Goal: Transaction & Acquisition: Purchase product/service

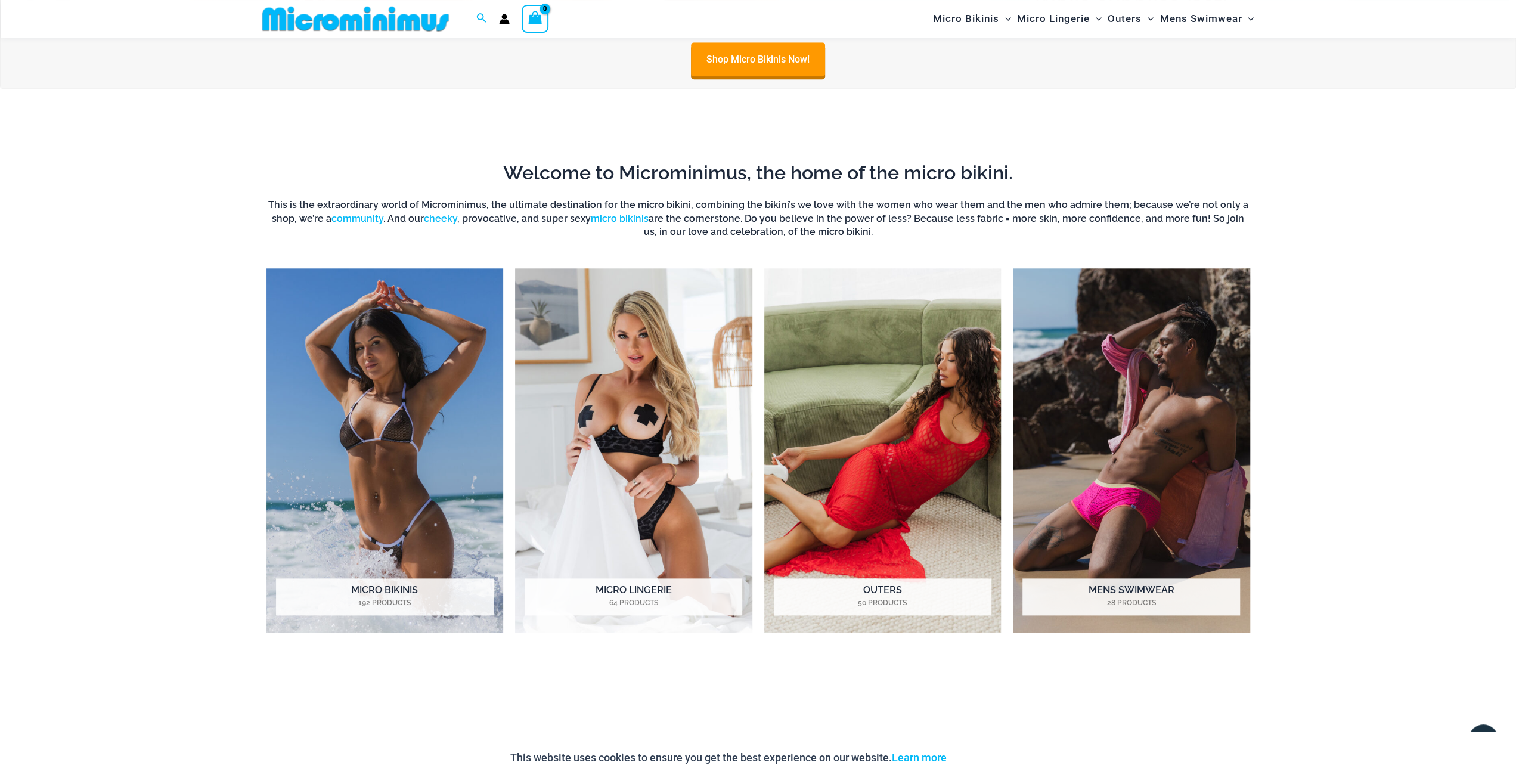
scroll to position [1166, 0]
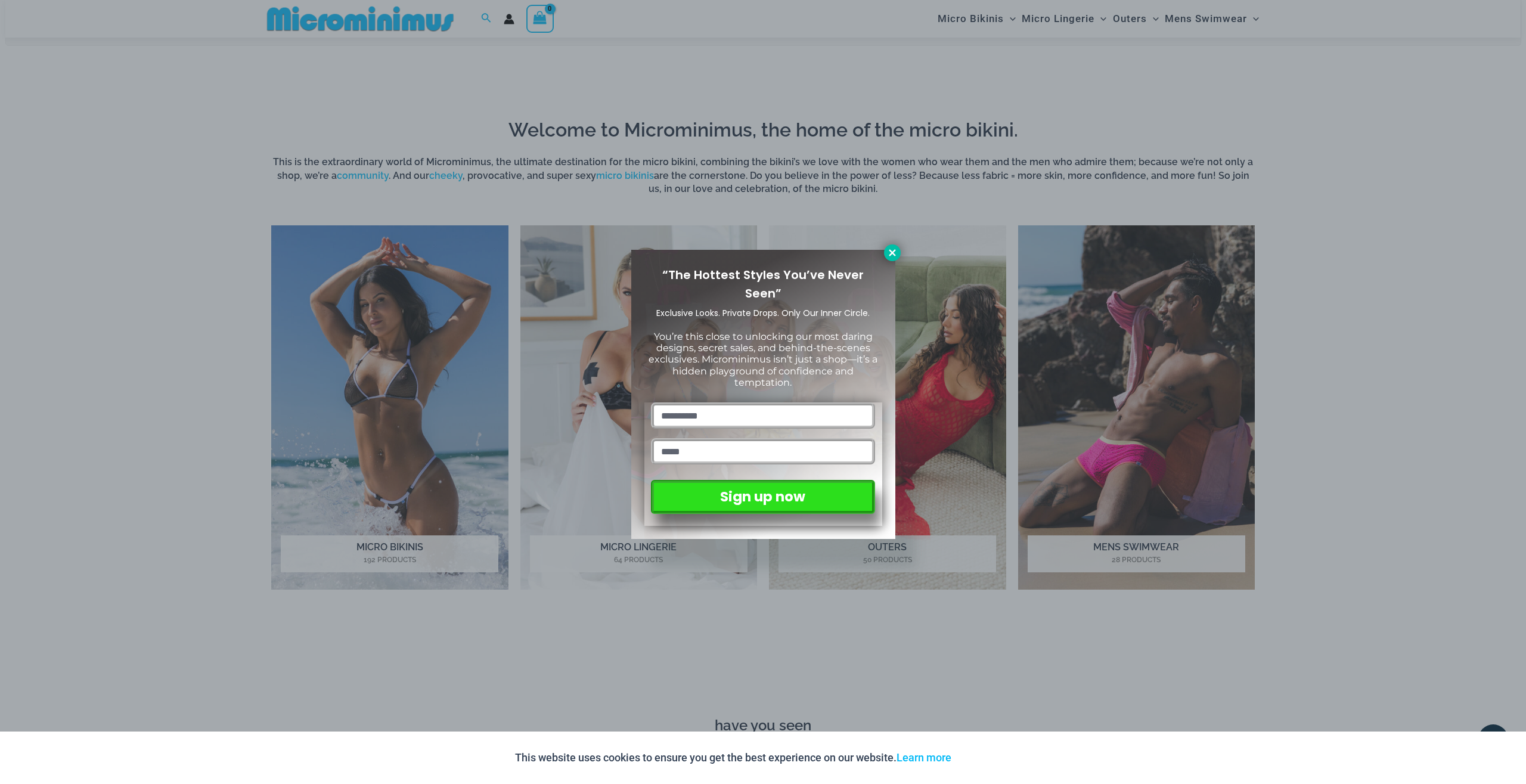
click at [891, 253] on icon at bounding box center [892, 252] width 7 height 7
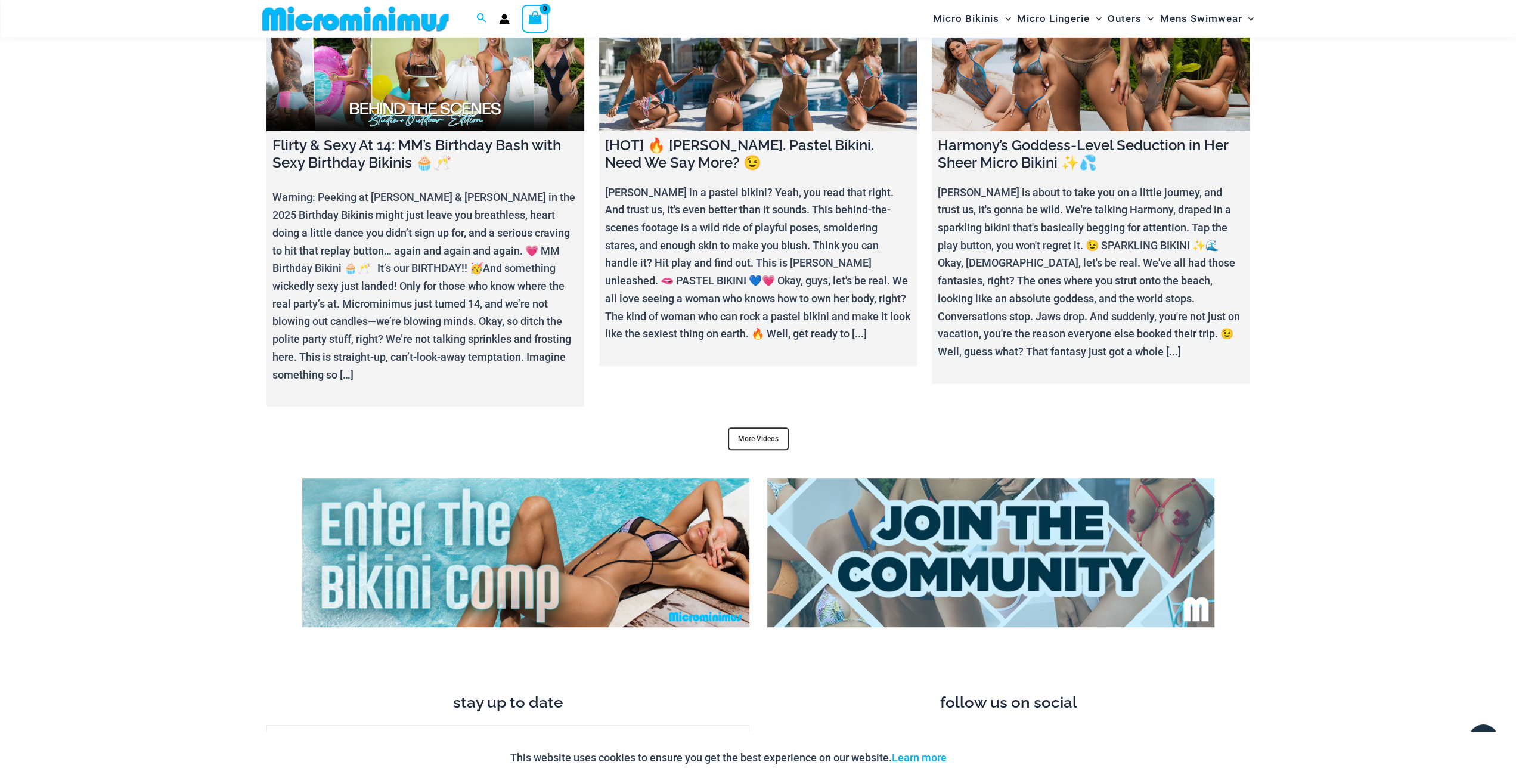
scroll to position [5009, 0]
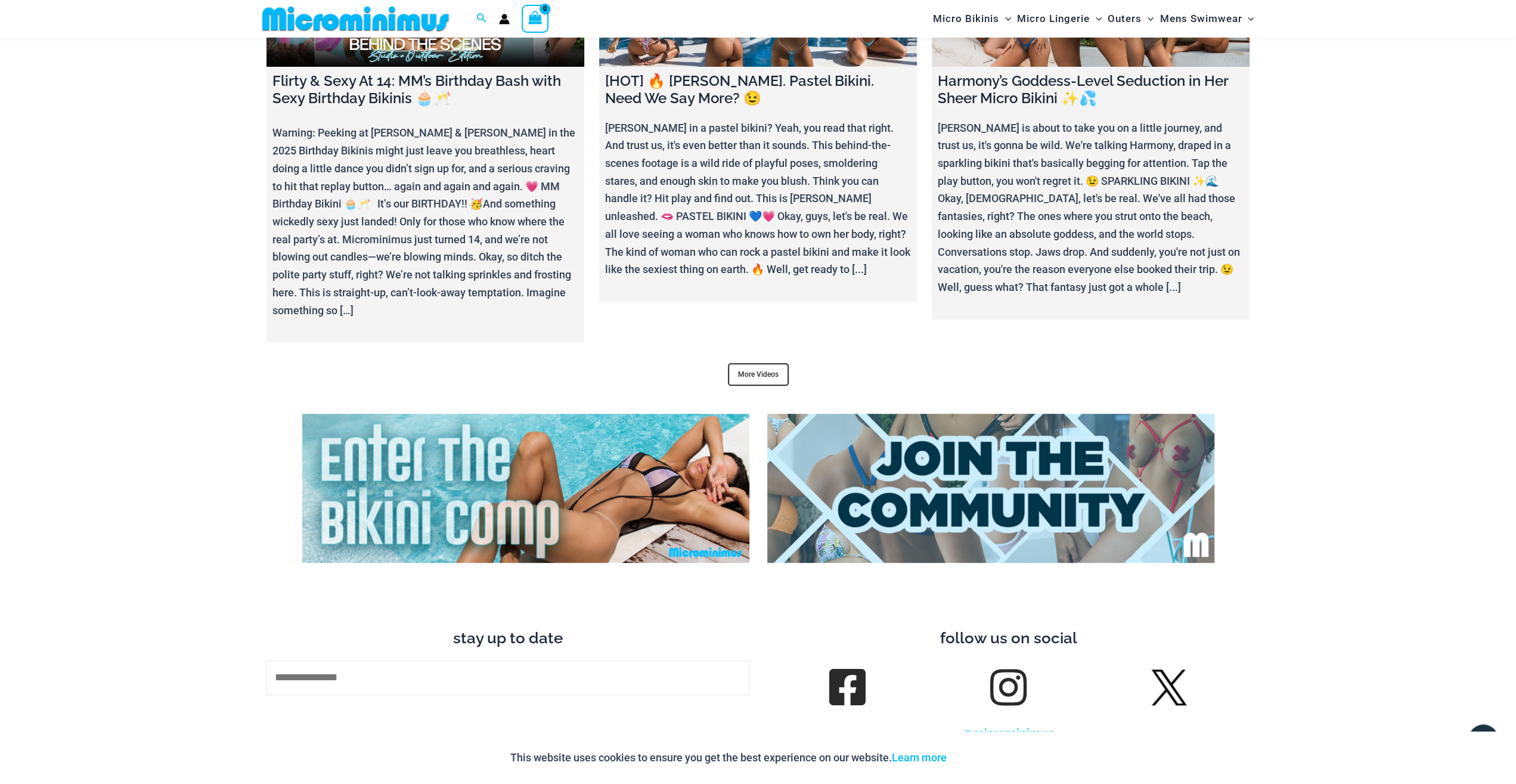
click at [854, 487] on img at bounding box center [991, 488] width 447 height 149
click at [1168, 669] on img at bounding box center [1169, 687] width 36 height 36
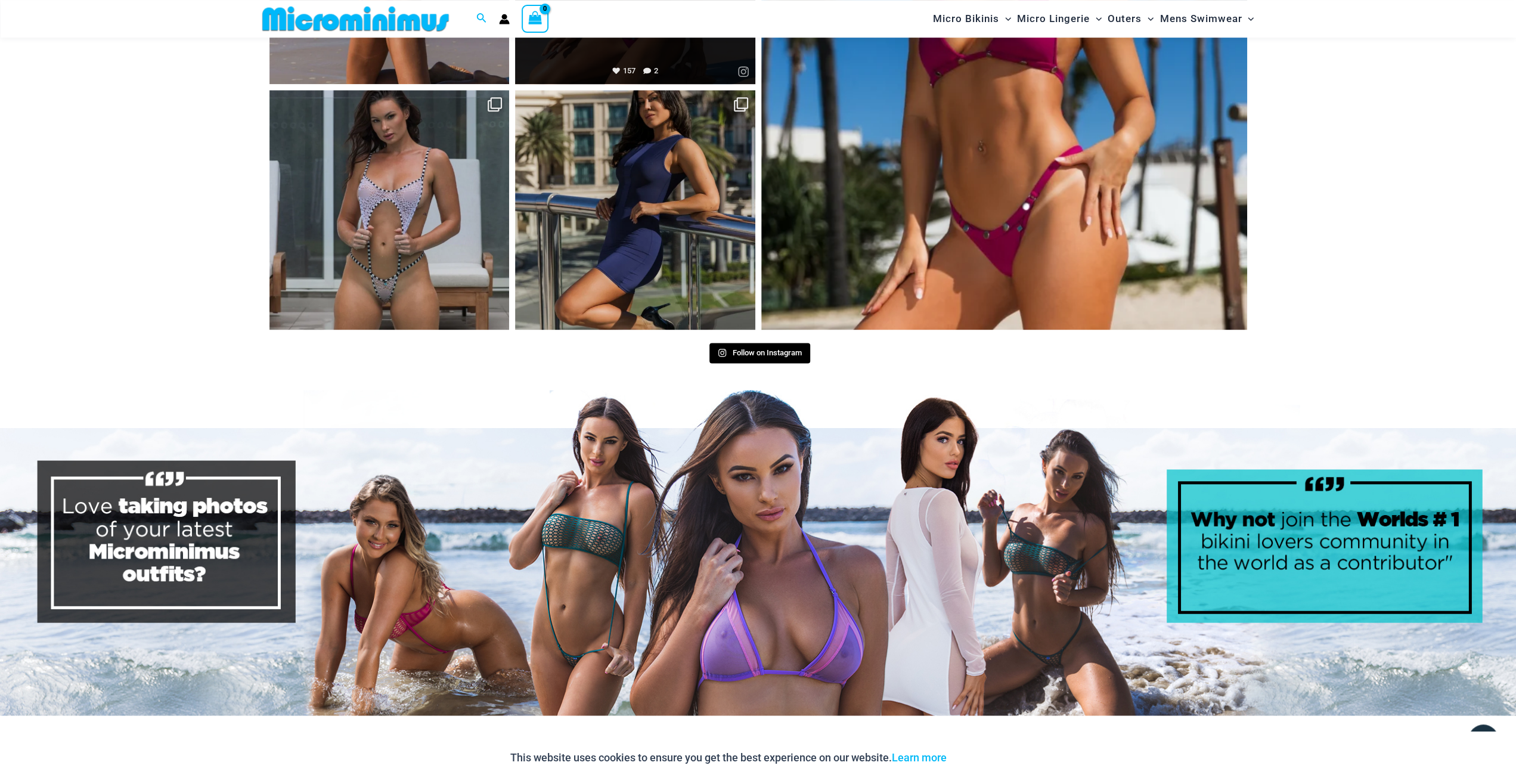
scroll to position [6063, 0]
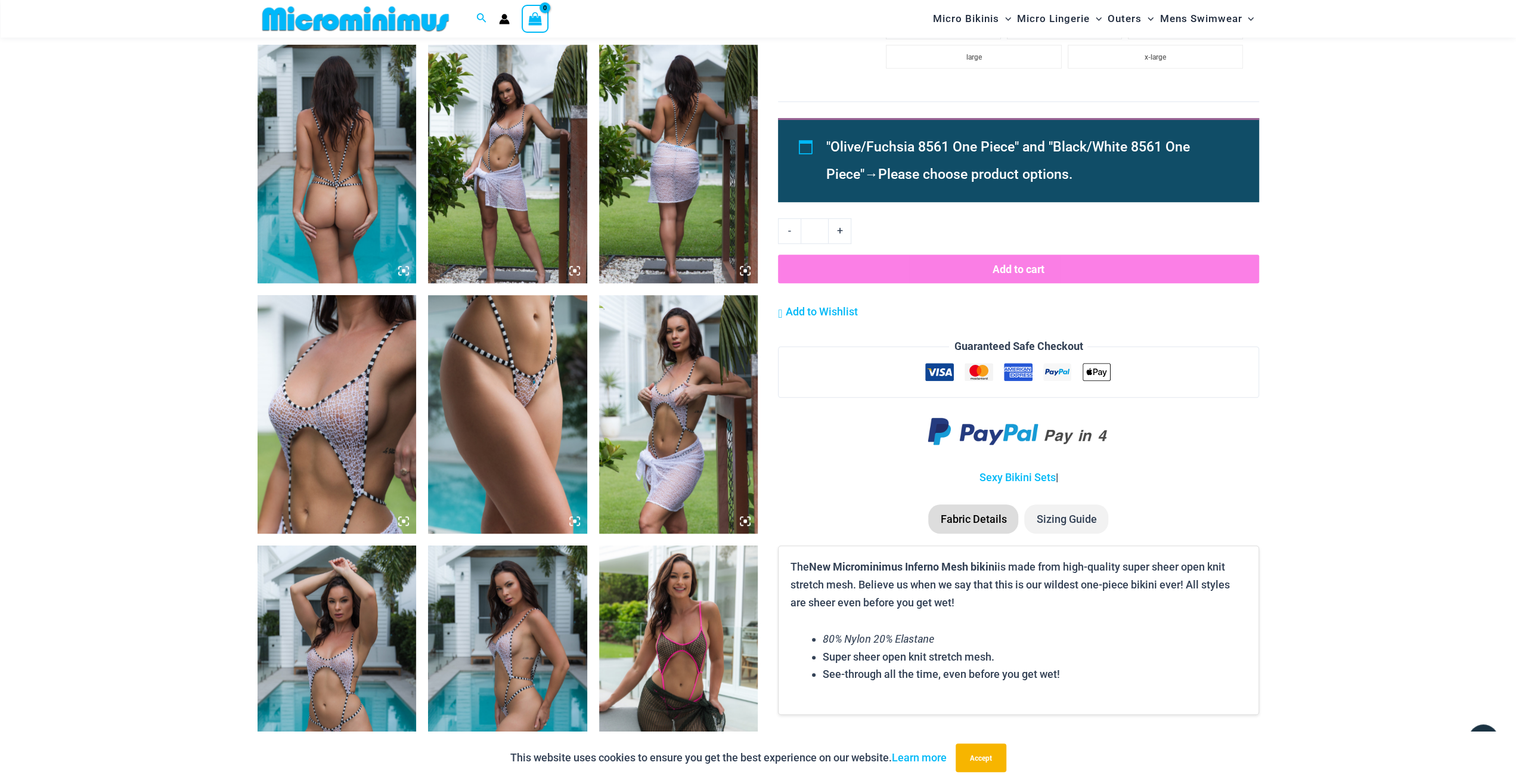
scroll to position [857, 0]
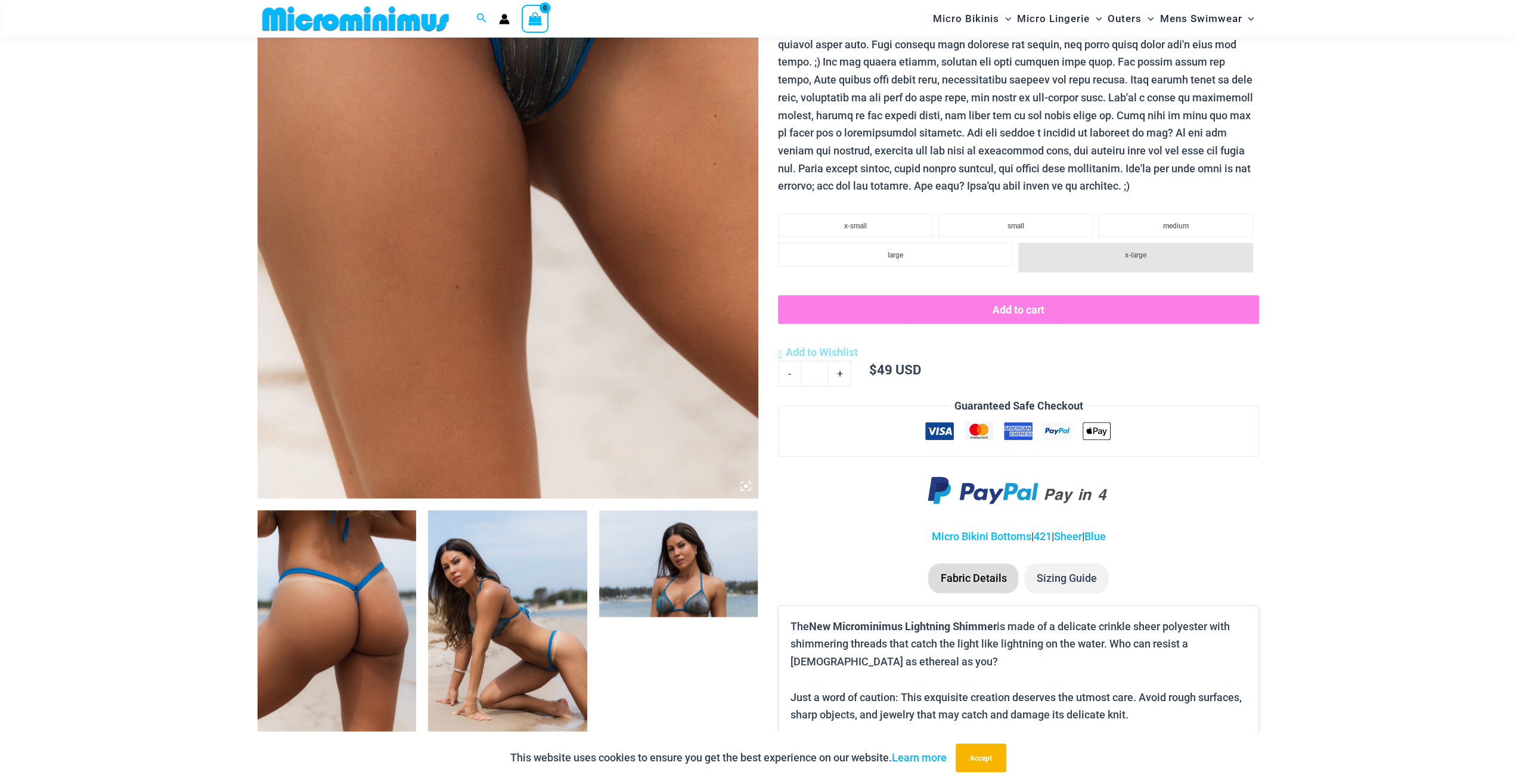
scroll to position [423, 0]
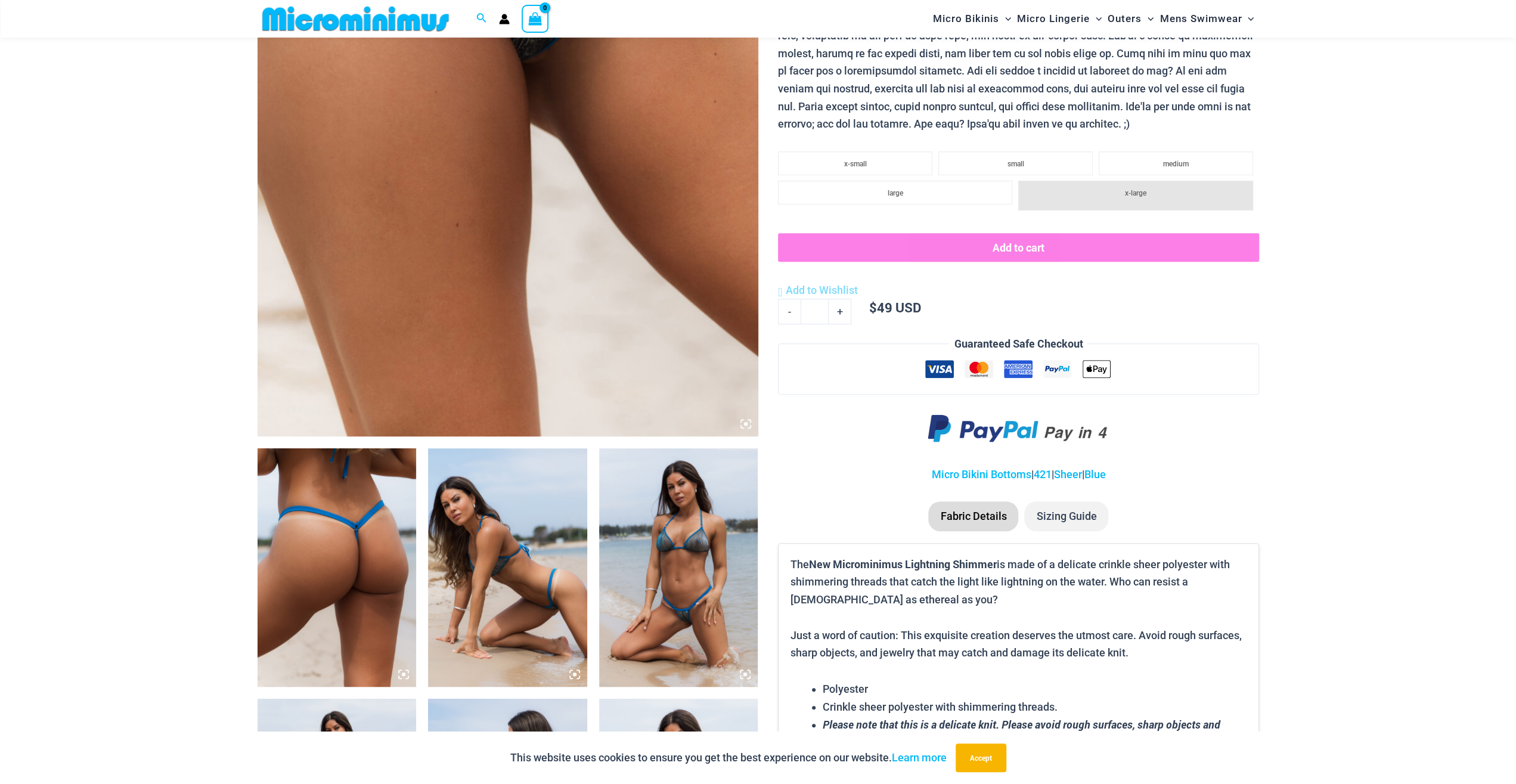
click at [661, 510] on img at bounding box center [679, 567] width 159 height 238
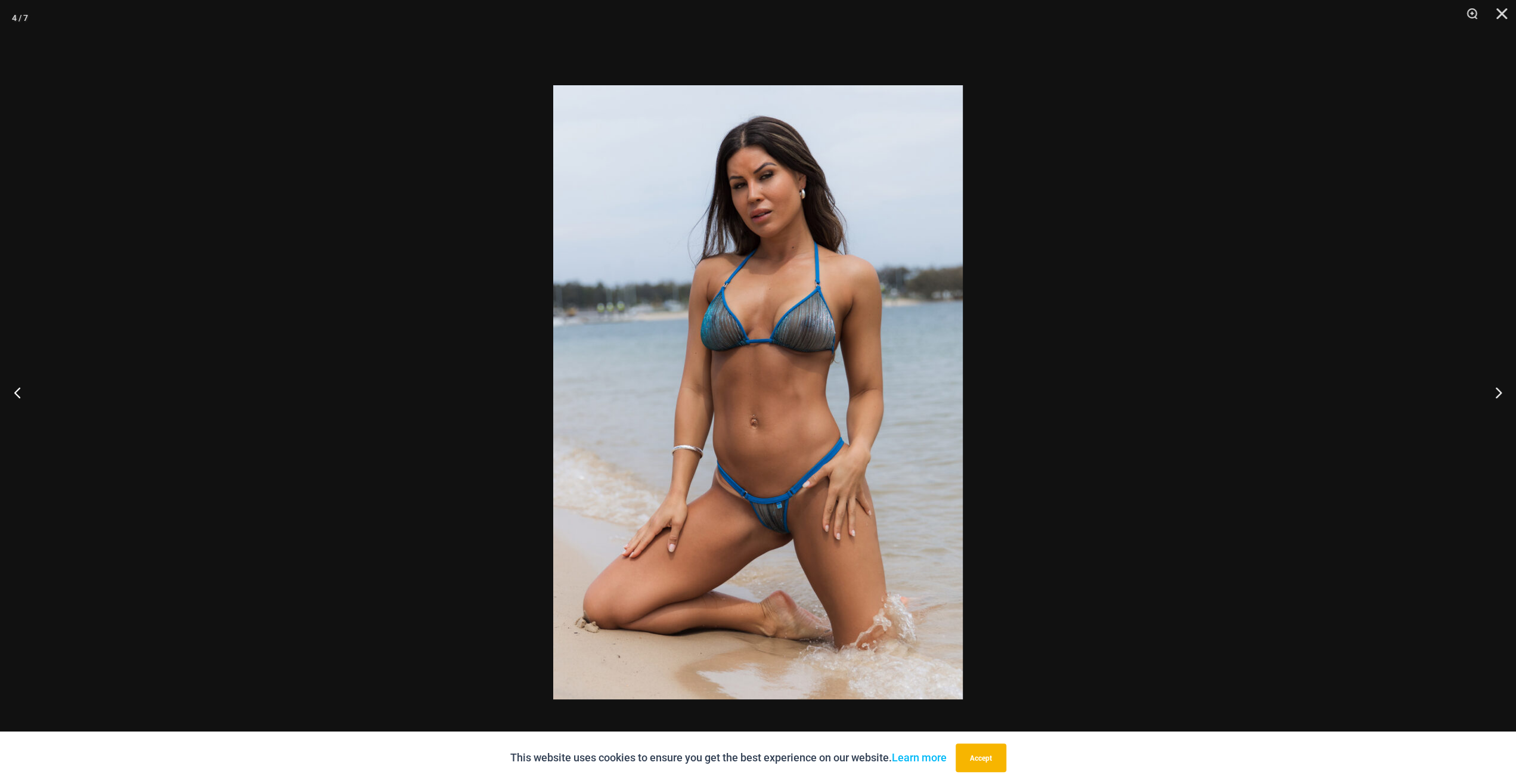
click at [303, 315] on div at bounding box center [758, 392] width 1516 height 784
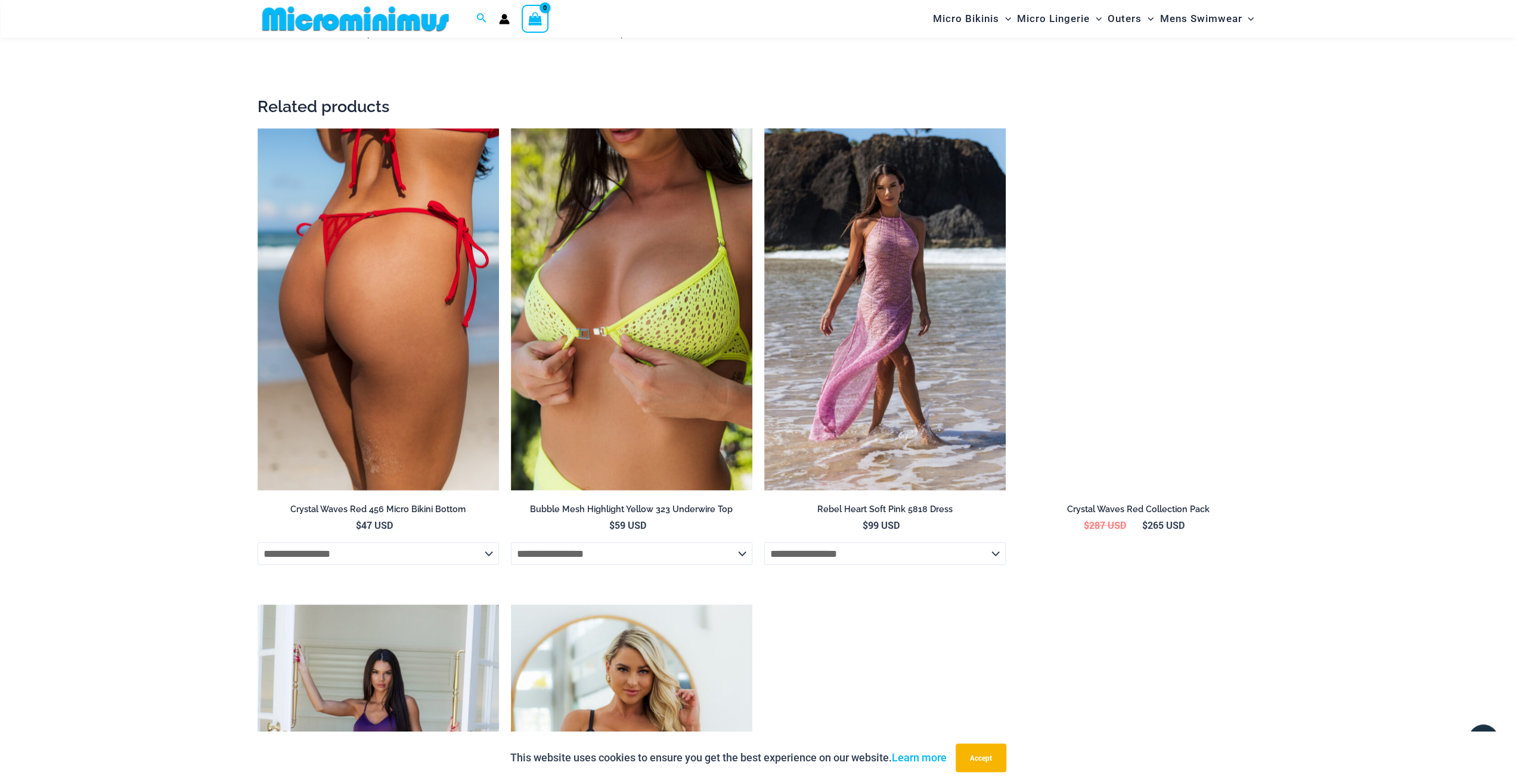
scroll to position [1786, 0]
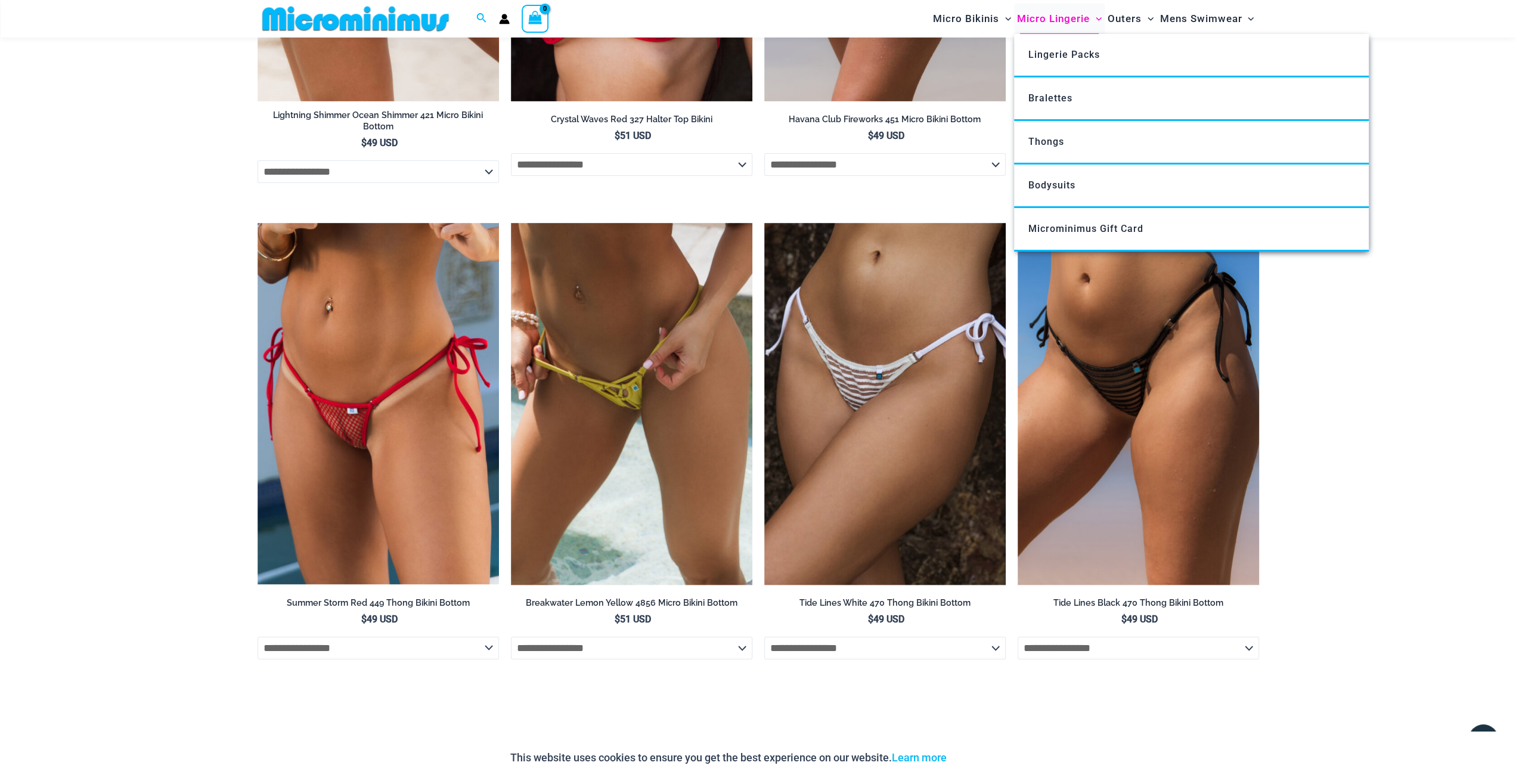
scroll to position [4159, 0]
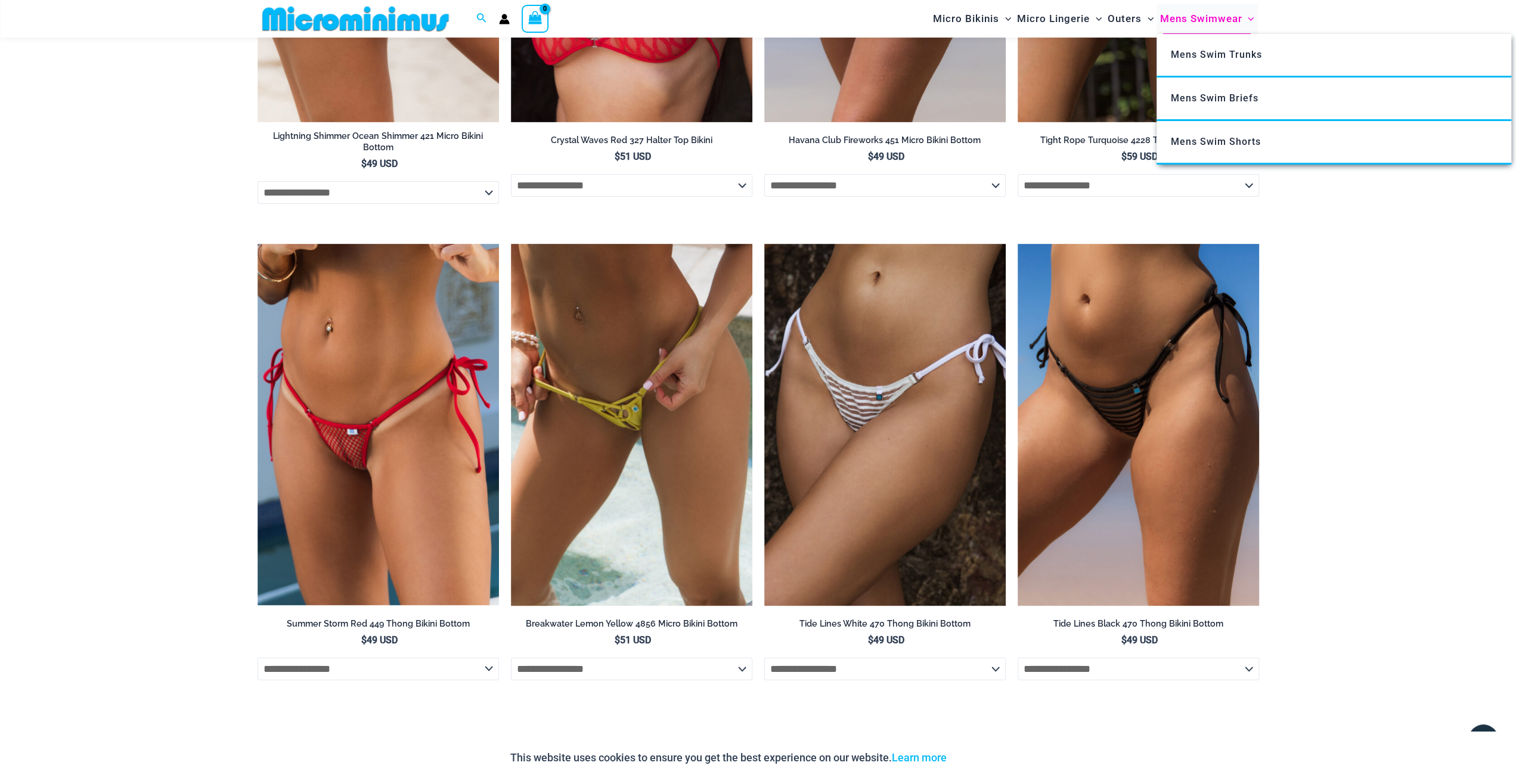
click at [1190, 22] on span "Mens Swimwear" at bounding box center [1201, 19] width 82 height 31
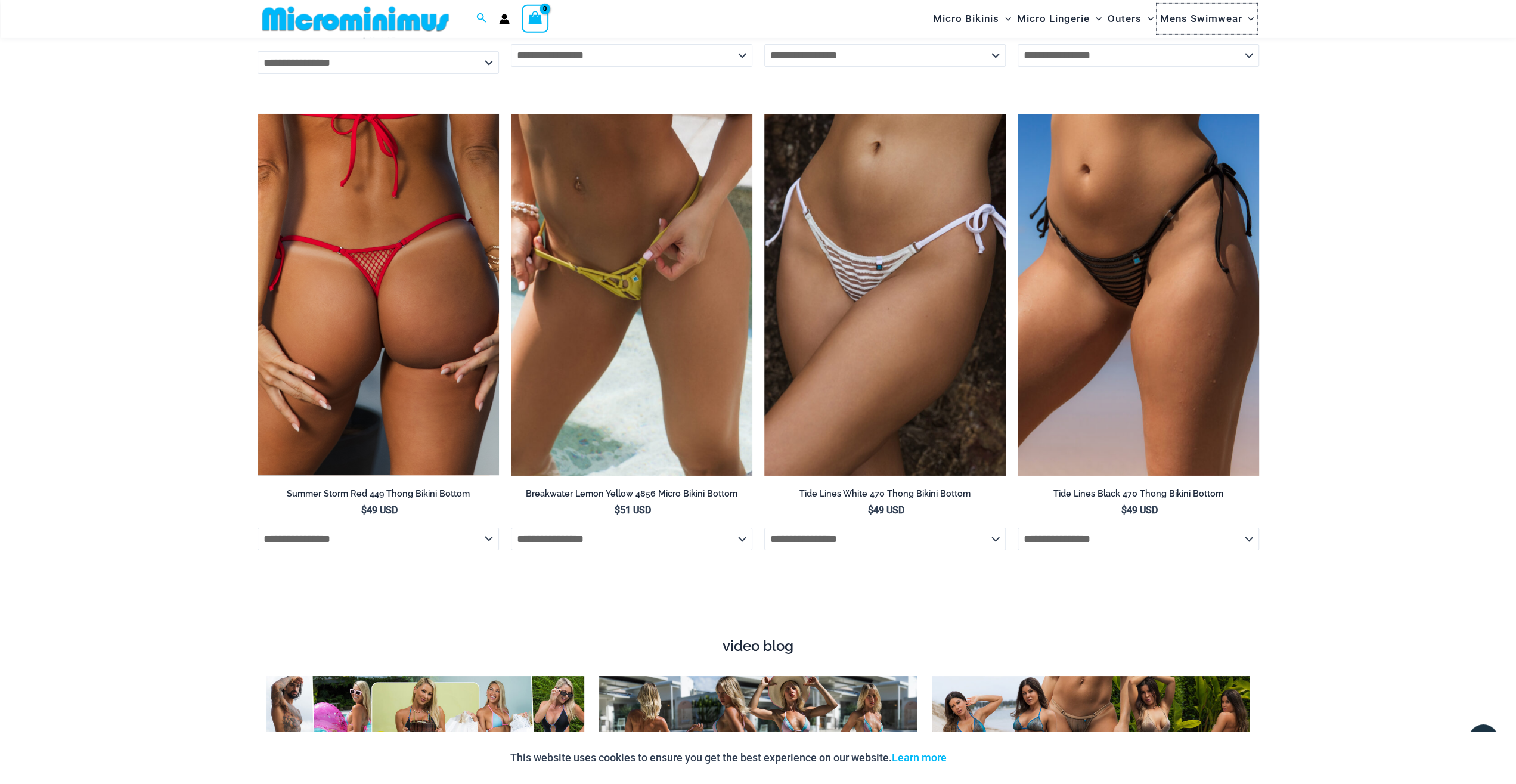
scroll to position [4469, 0]
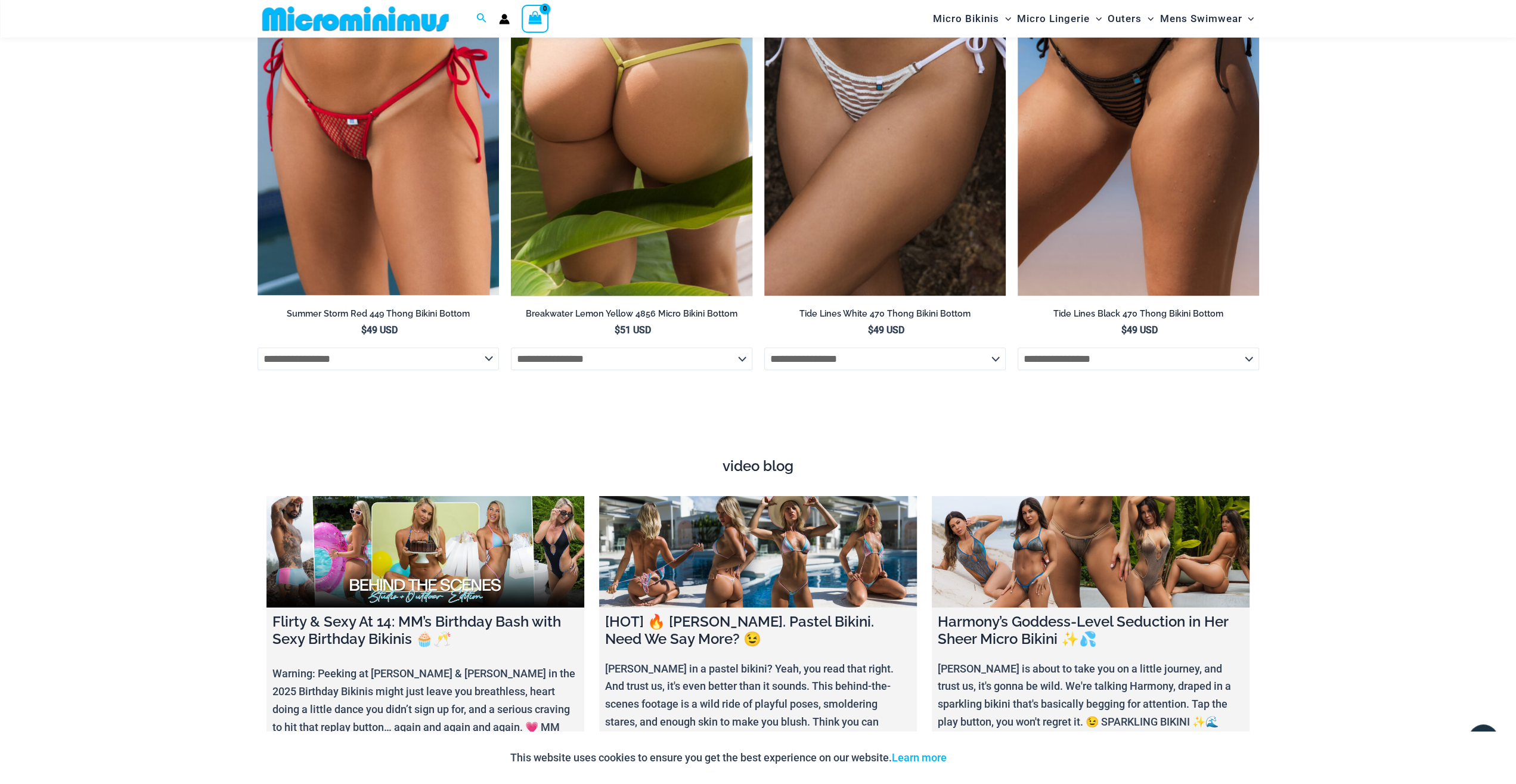
click at [511, 347] on select "**********" at bounding box center [632, 359] width 241 height 23
click at [257, 347] on select "**********" at bounding box center [378, 359] width 241 height 23
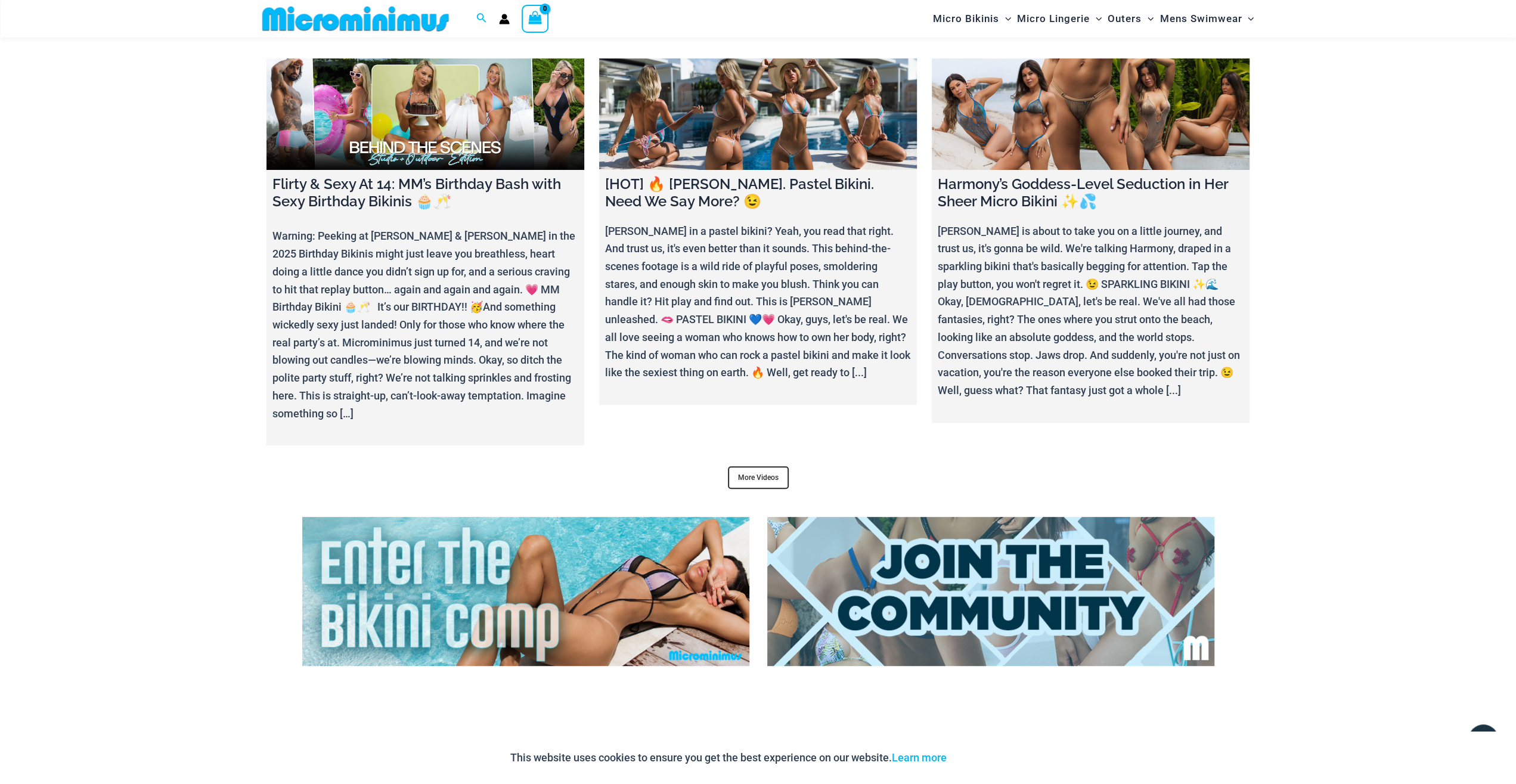
scroll to position [5104, 0]
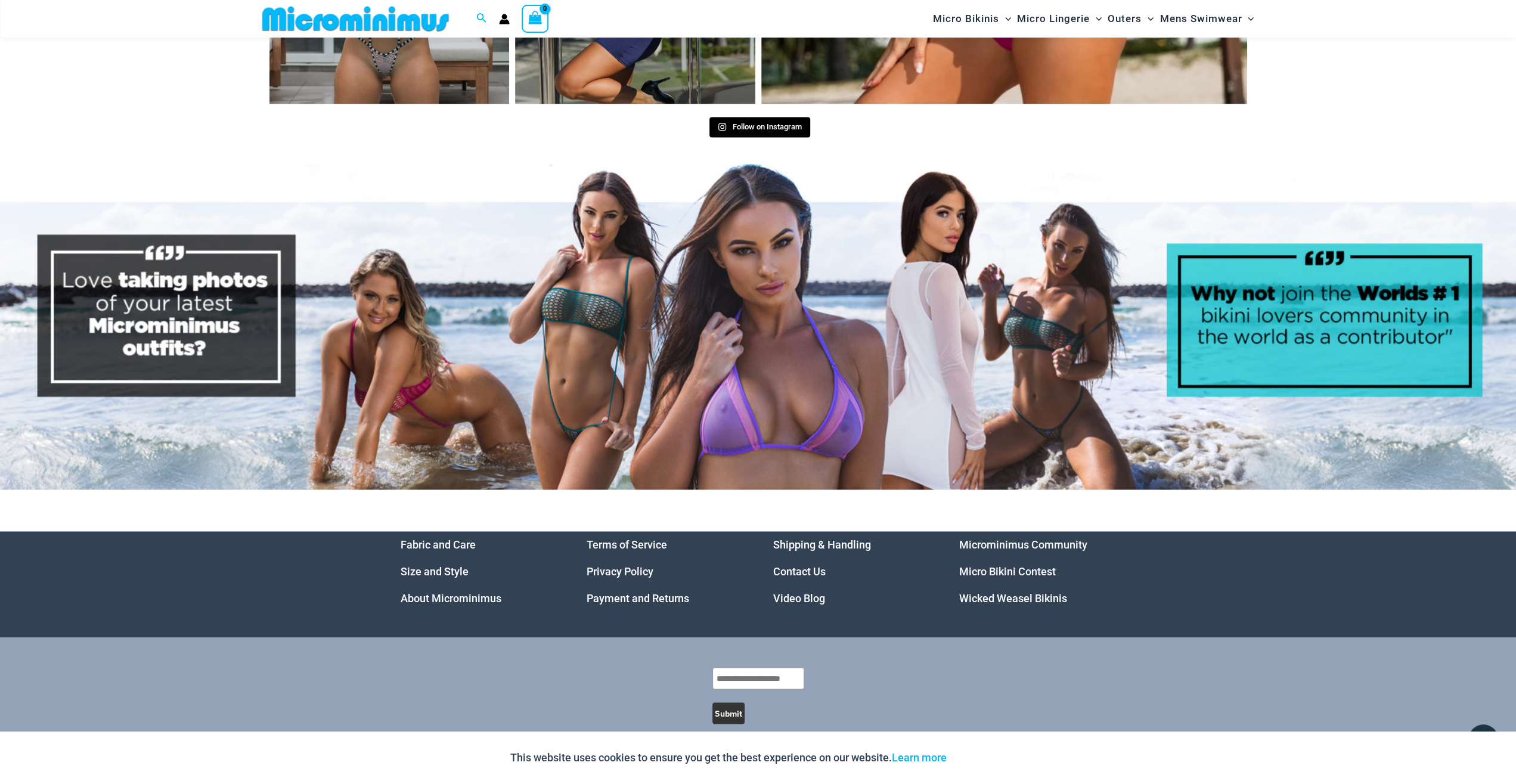
drag, startPoint x: 129, startPoint y: 516, endPoint x: 178, endPoint y: 159, distance: 360.3
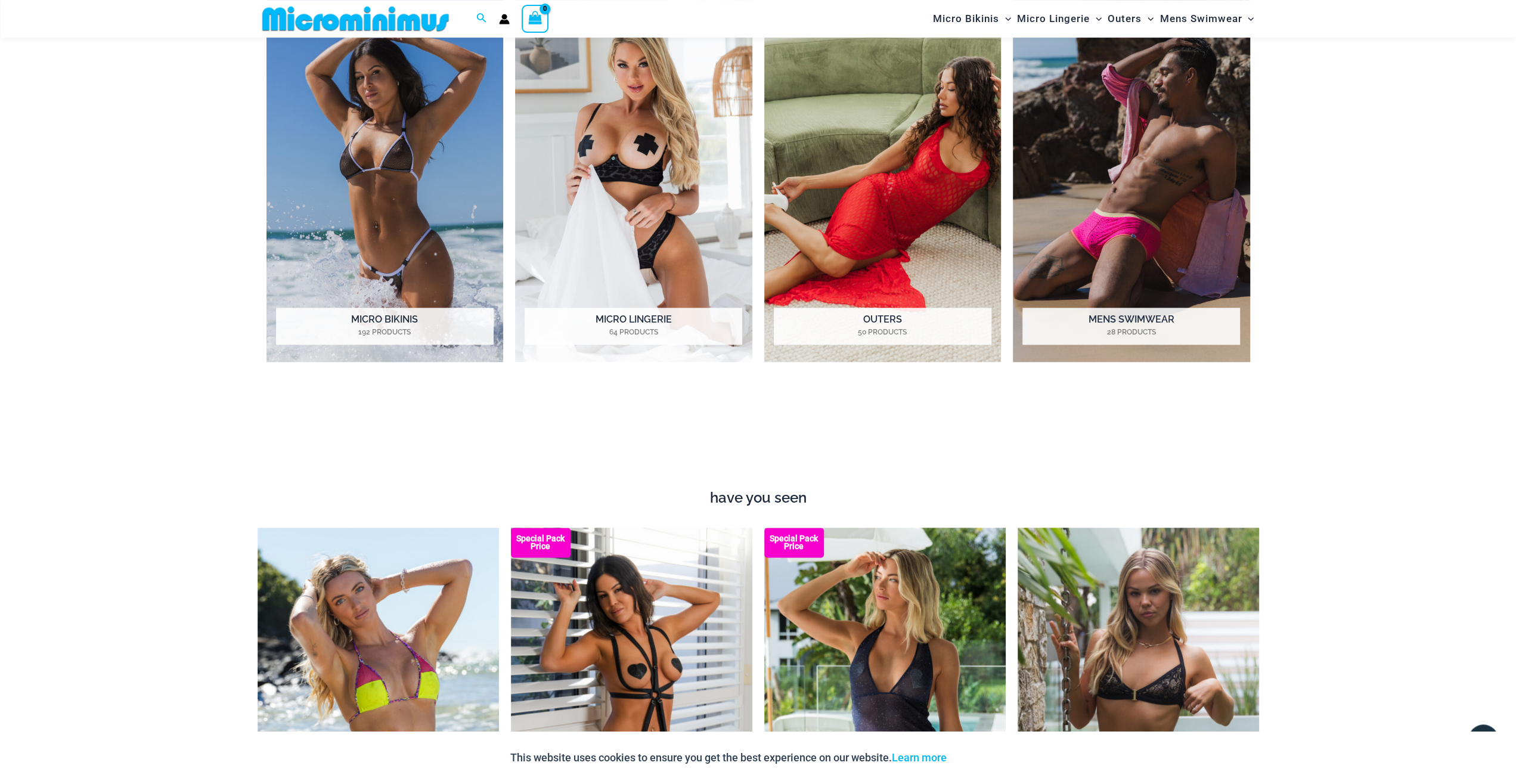
scroll to position [1387, 0]
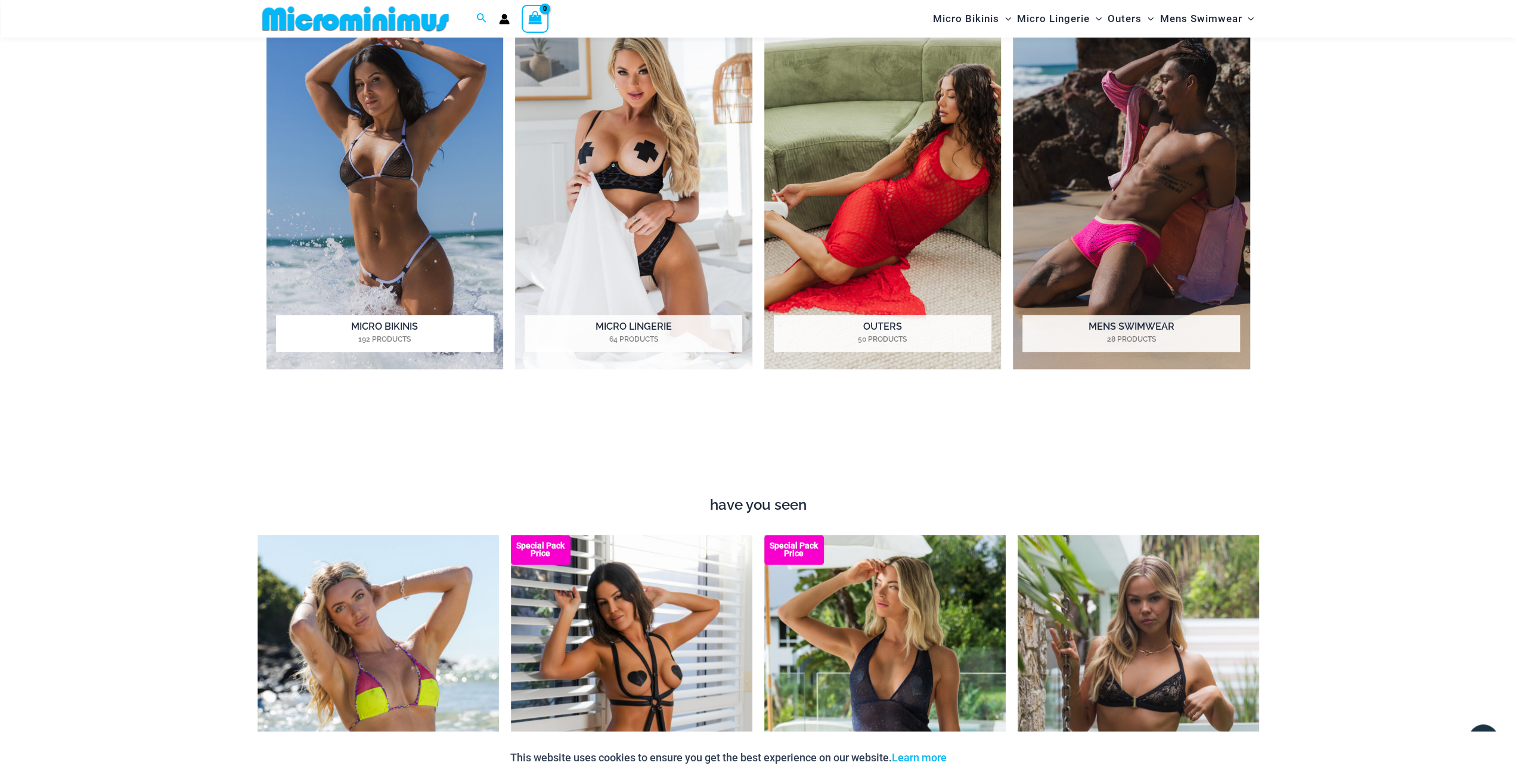
click at [393, 324] on h2 "Micro Bikinis 192 Products" at bounding box center [384, 333] width 218 height 37
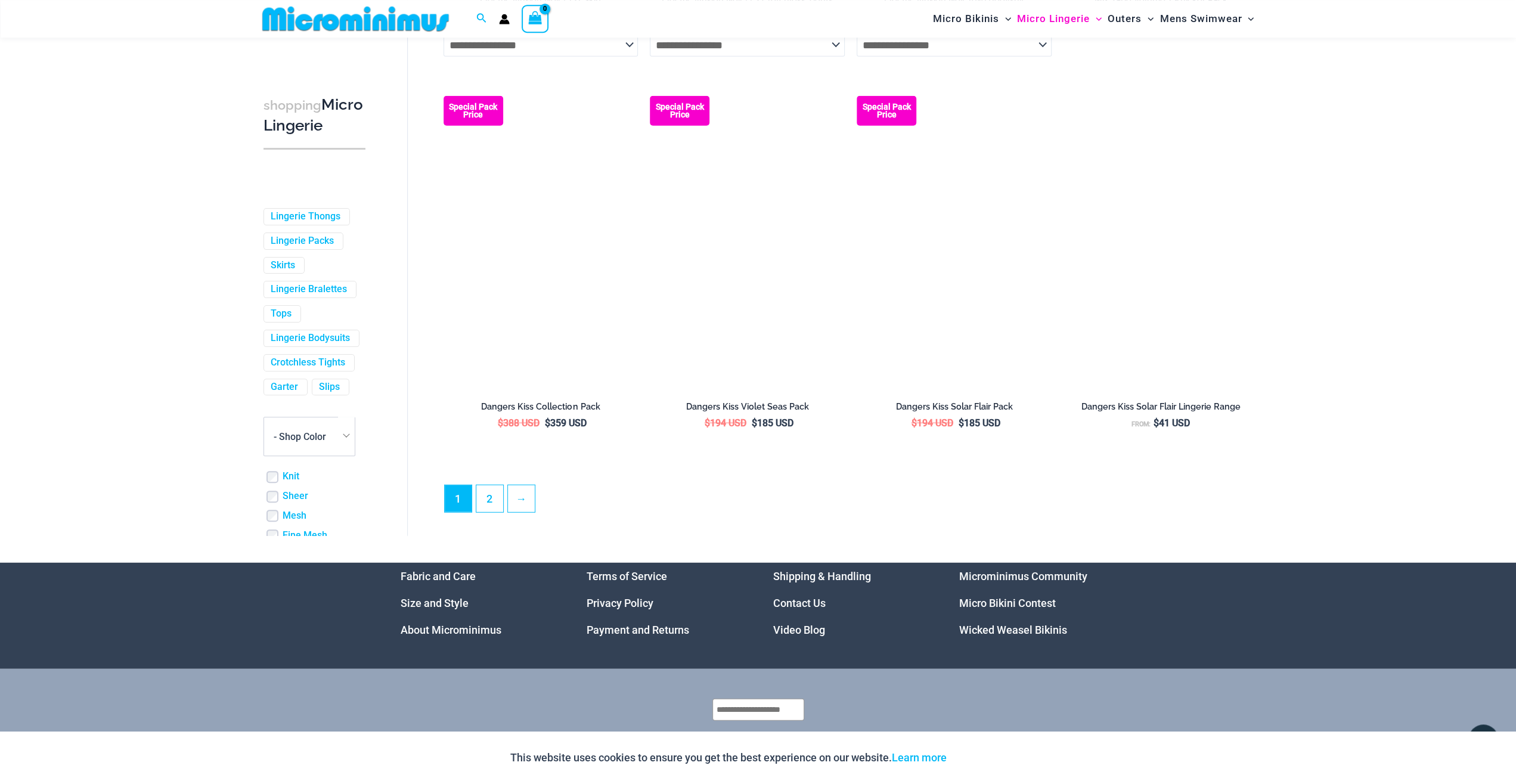
scroll to position [2973, 0]
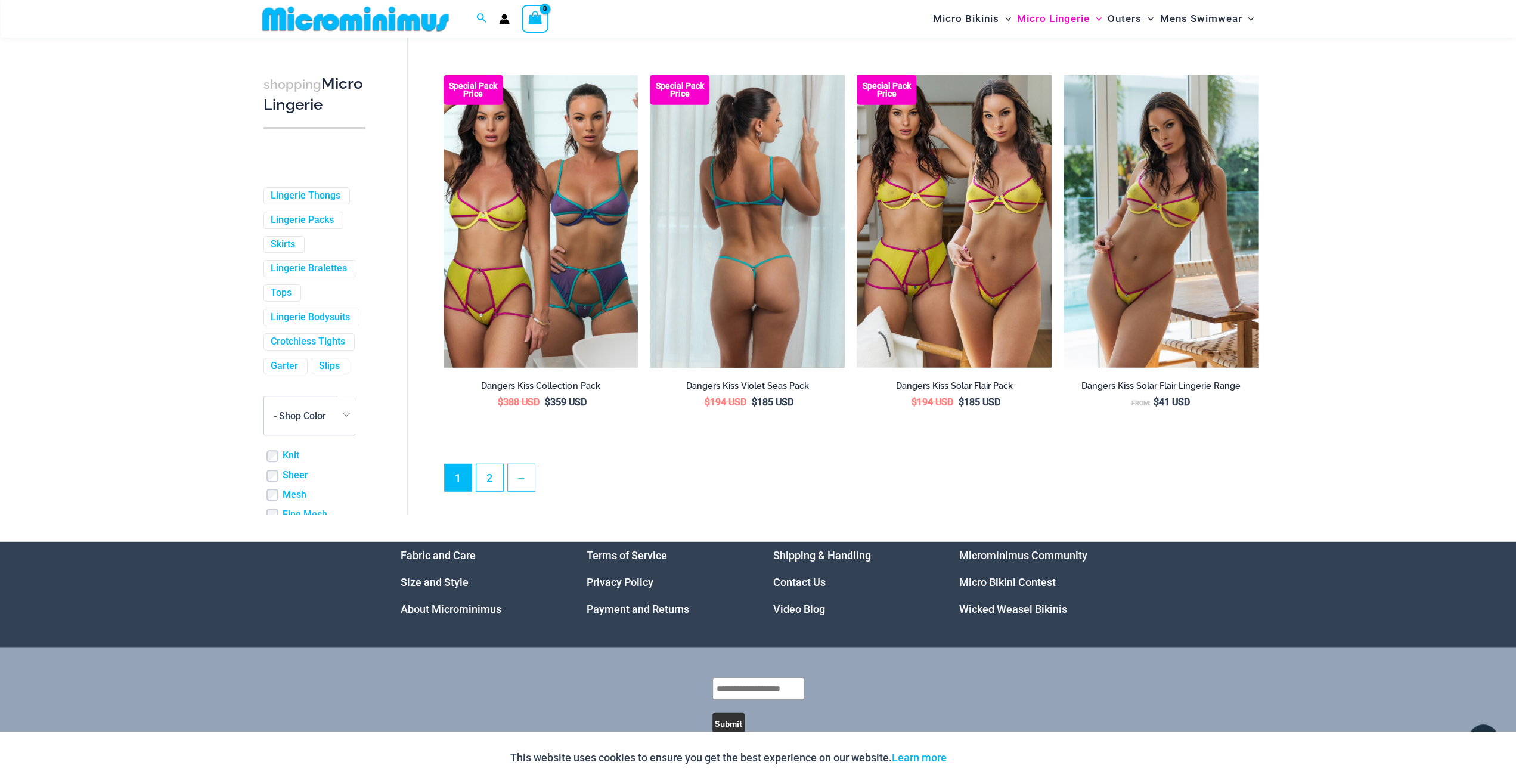
click at [739, 302] on img at bounding box center [747, 221] width 195 height 292
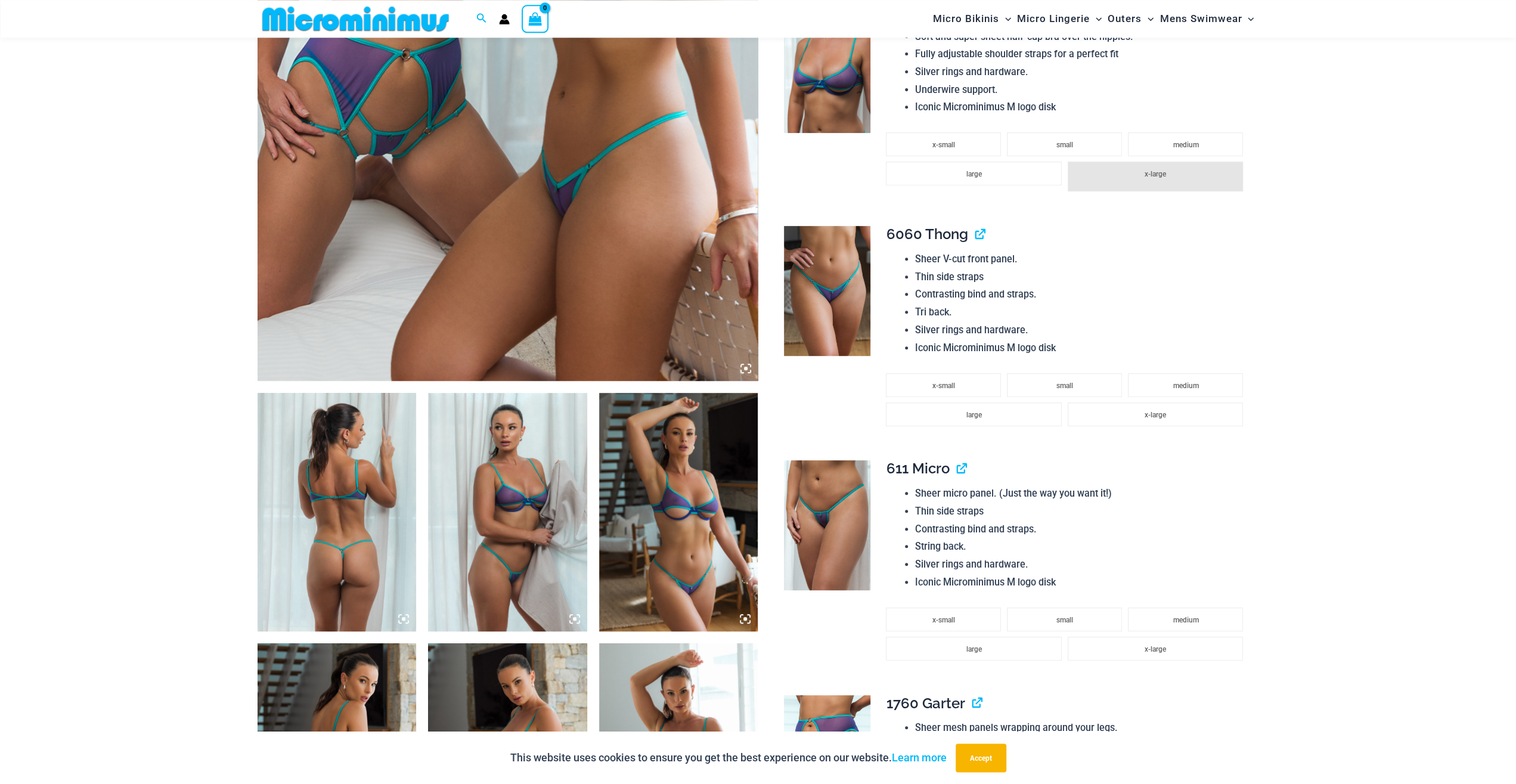
scroll to position [485, 0]
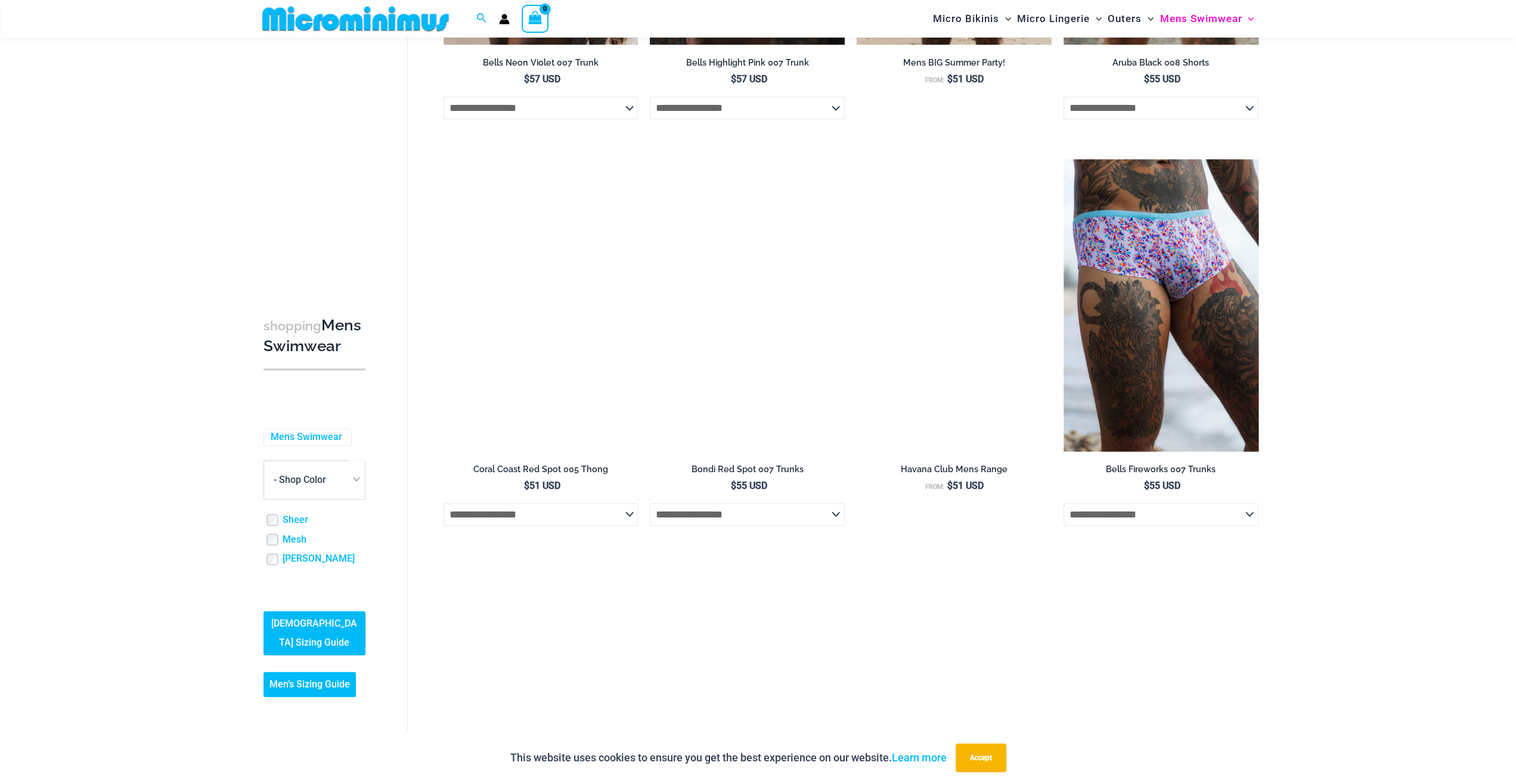
scroll to position [1229, 0]
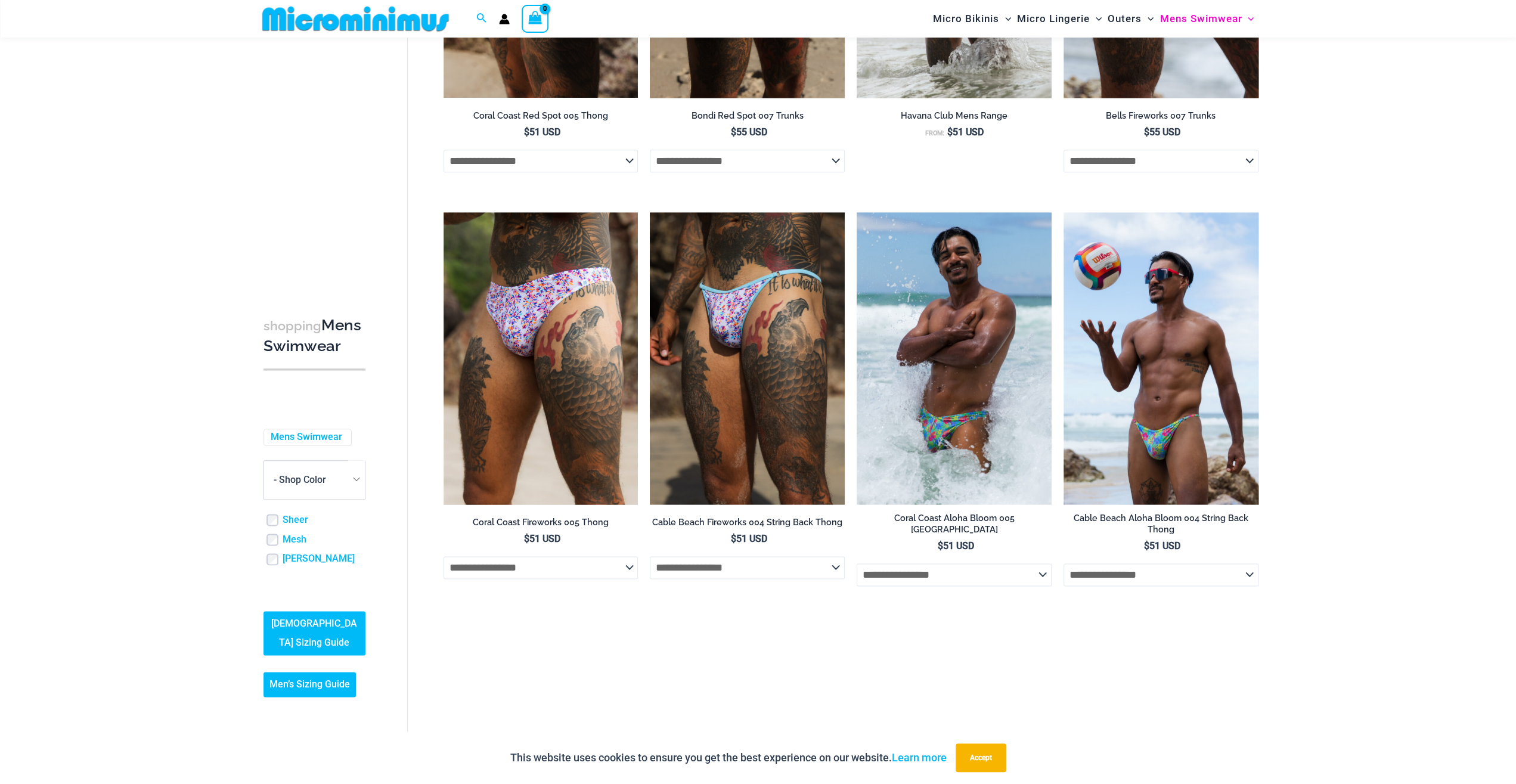
drag, startPoint x: 0, startPoint y: 308, endPoint x: 9, endPoint y: 314, distance: 10.8
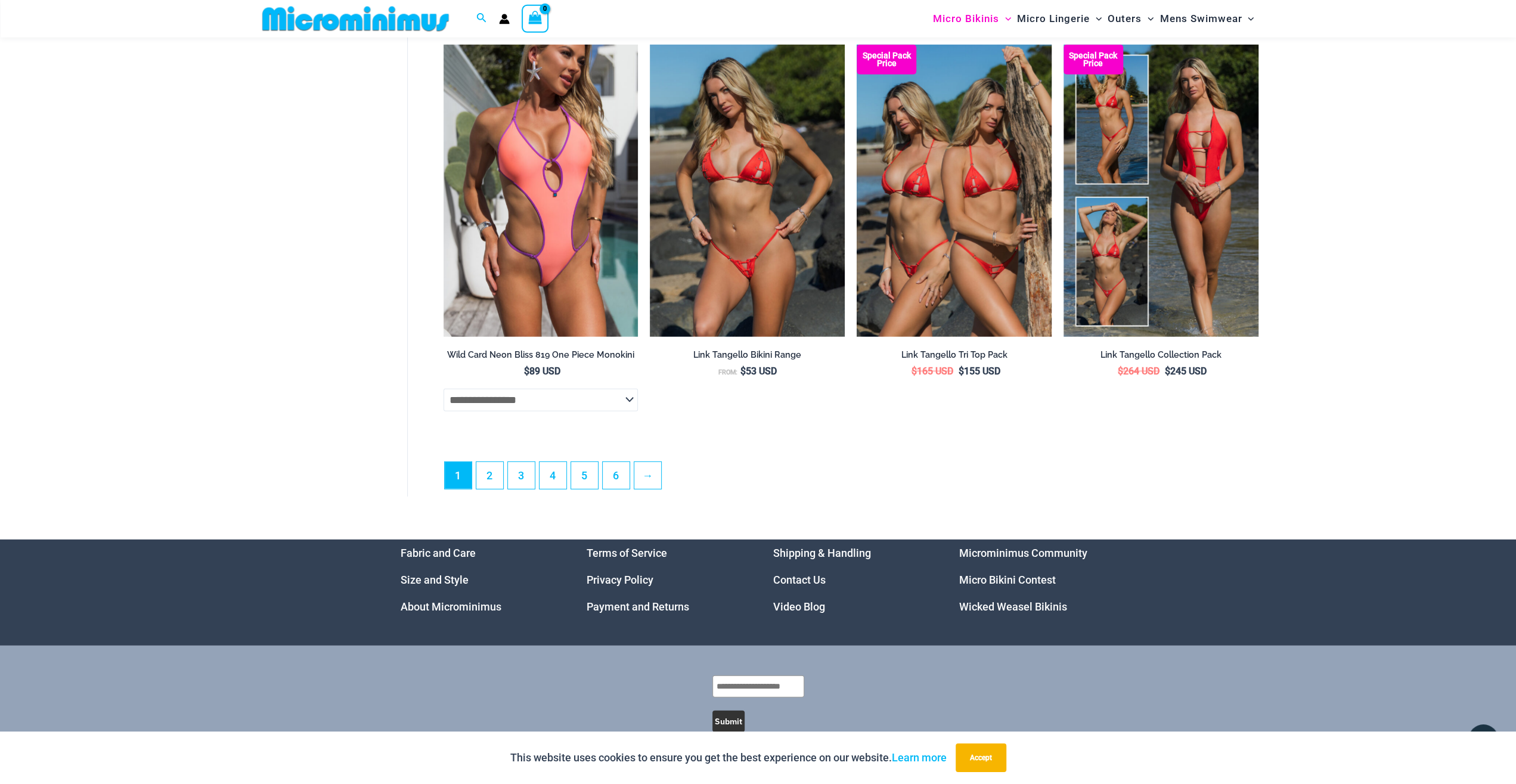
scroll to position [3258, 0]
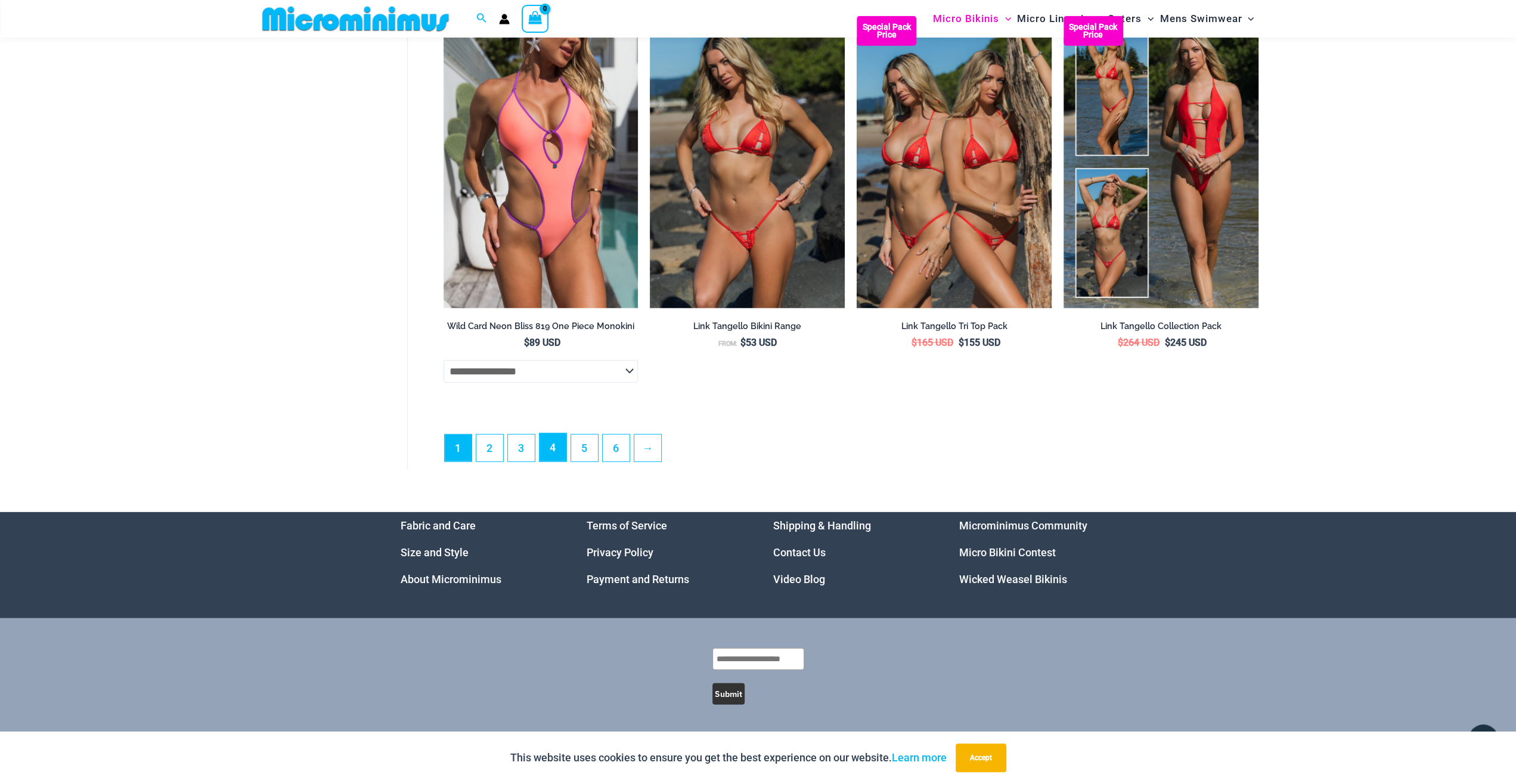
click at [563, 444] on link "4" at bounding box center [552, 447] width 27 height 28
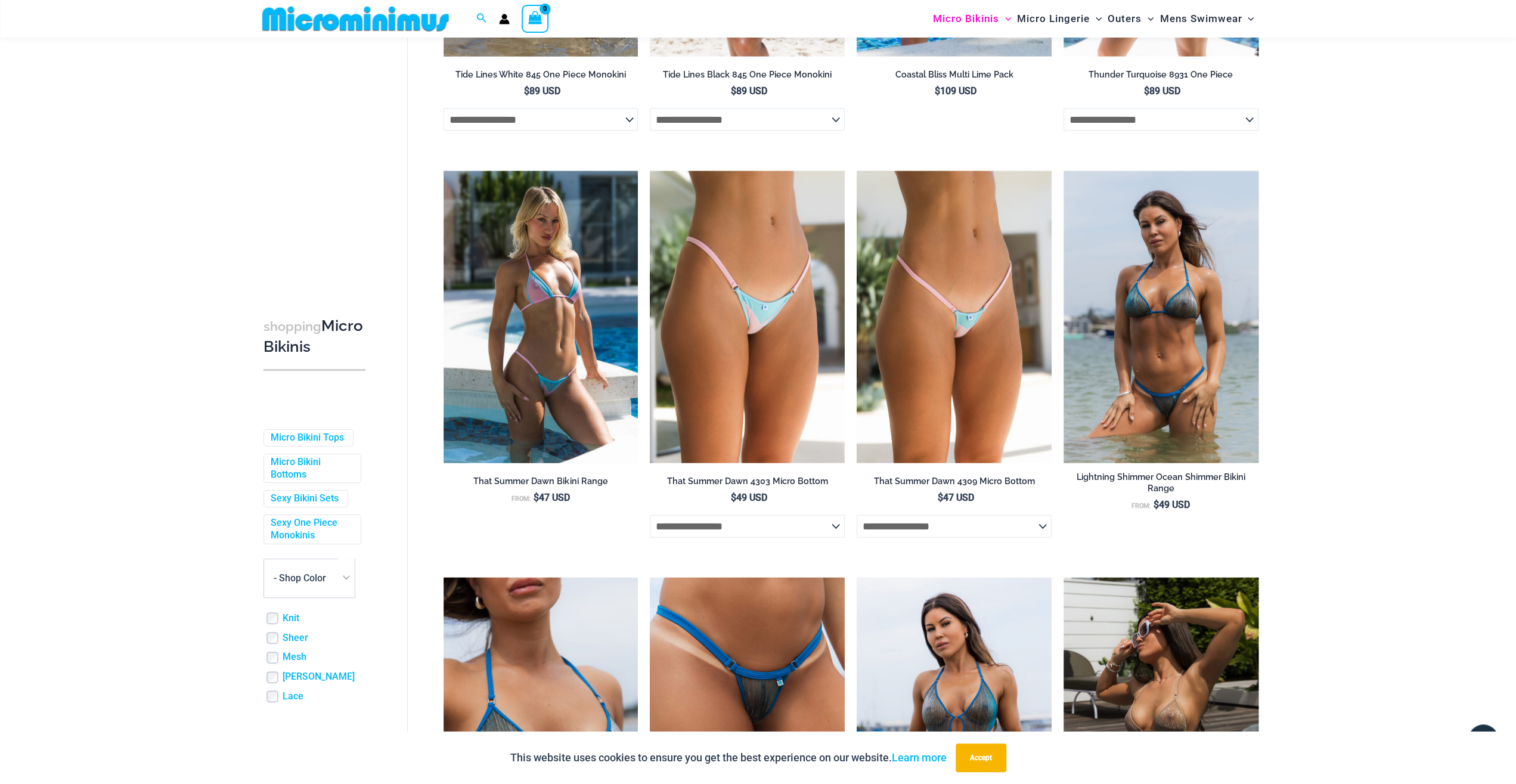
scroll to position [2778, 0]
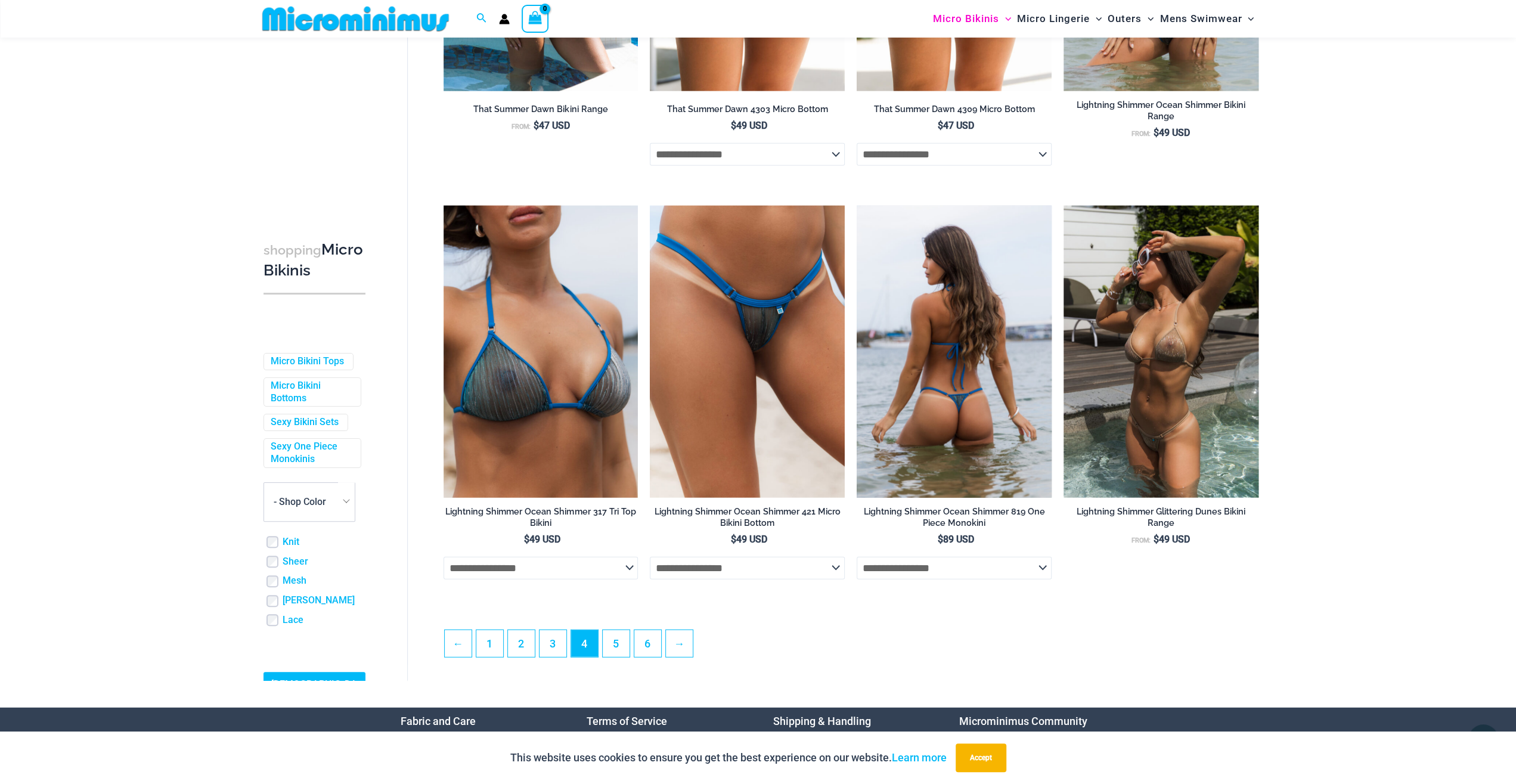
click at [919, 456] on img at bounding box center [954, 351] width 195 height 292
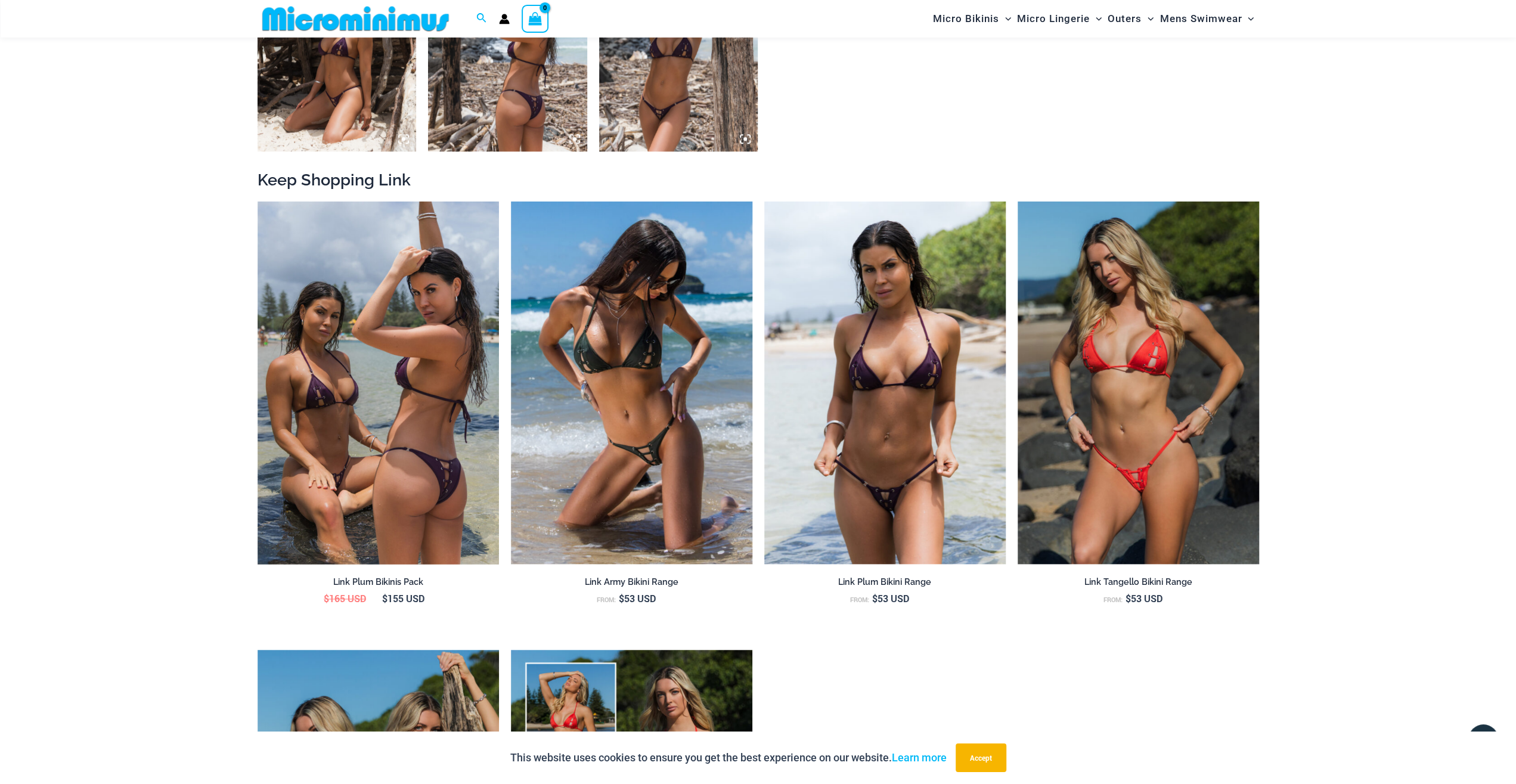
scroll to position [1353, 0]
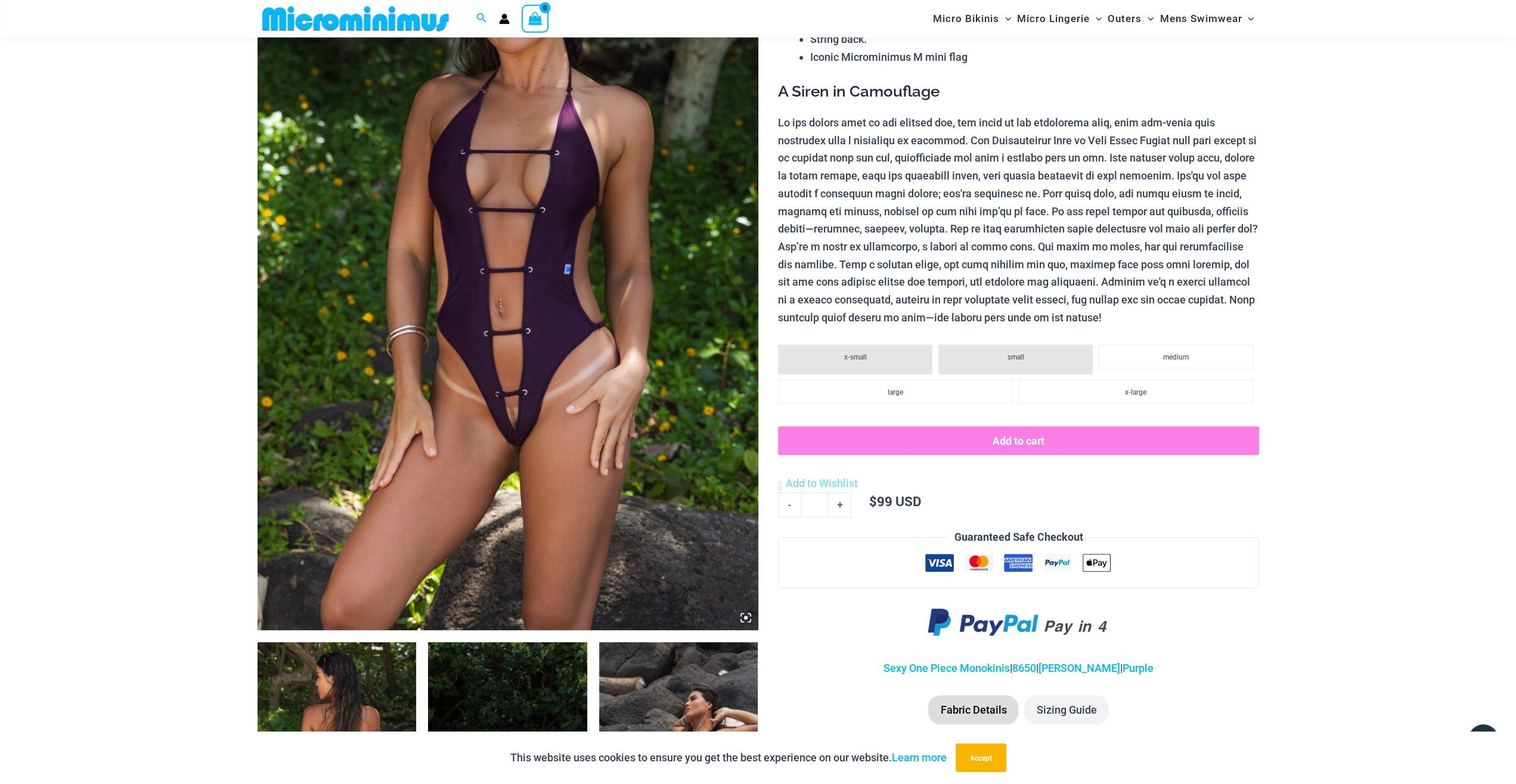
scroll to position [237, 0]
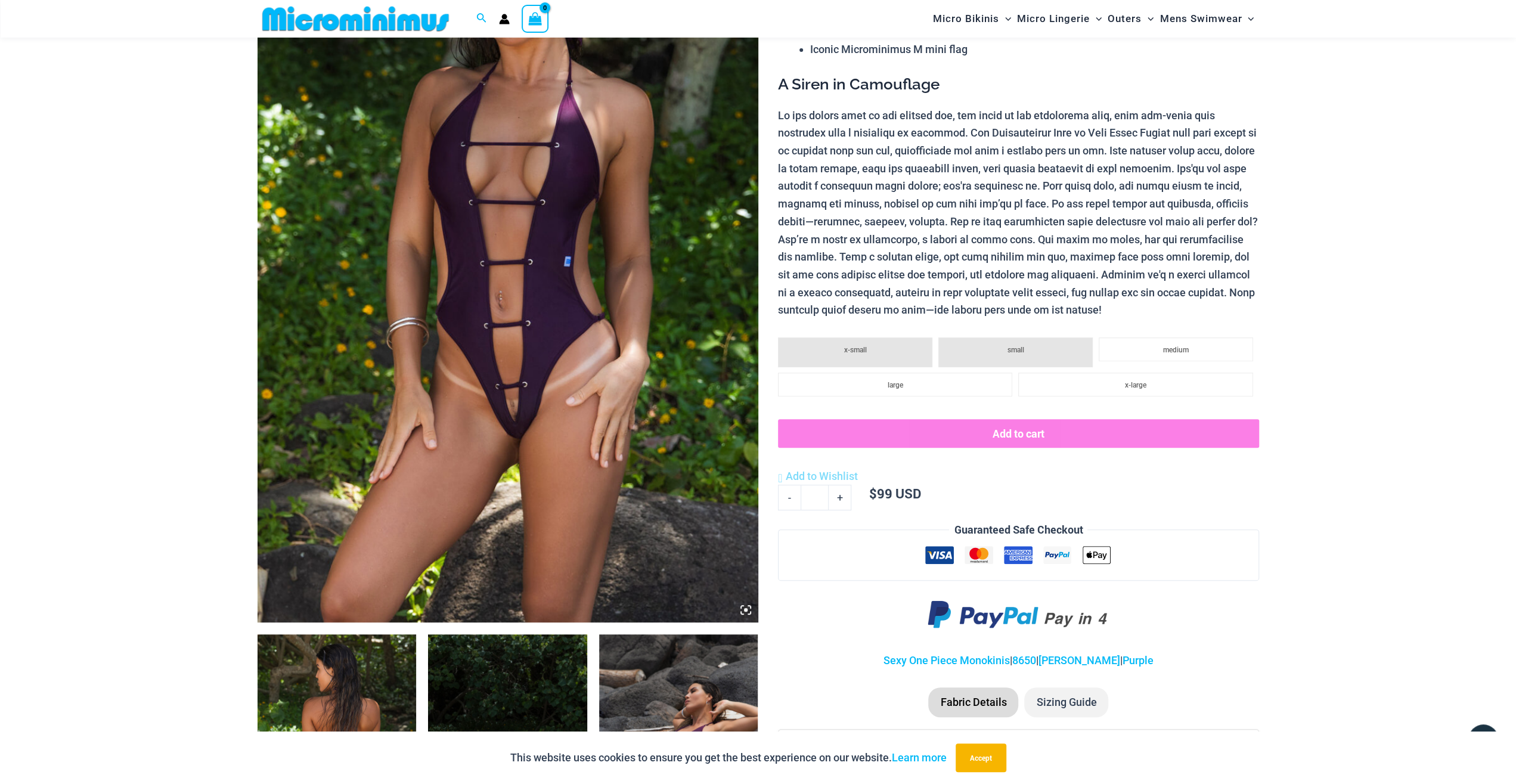
click at [490, 432] on img at bounding box center [508, 247] width 501 height 751
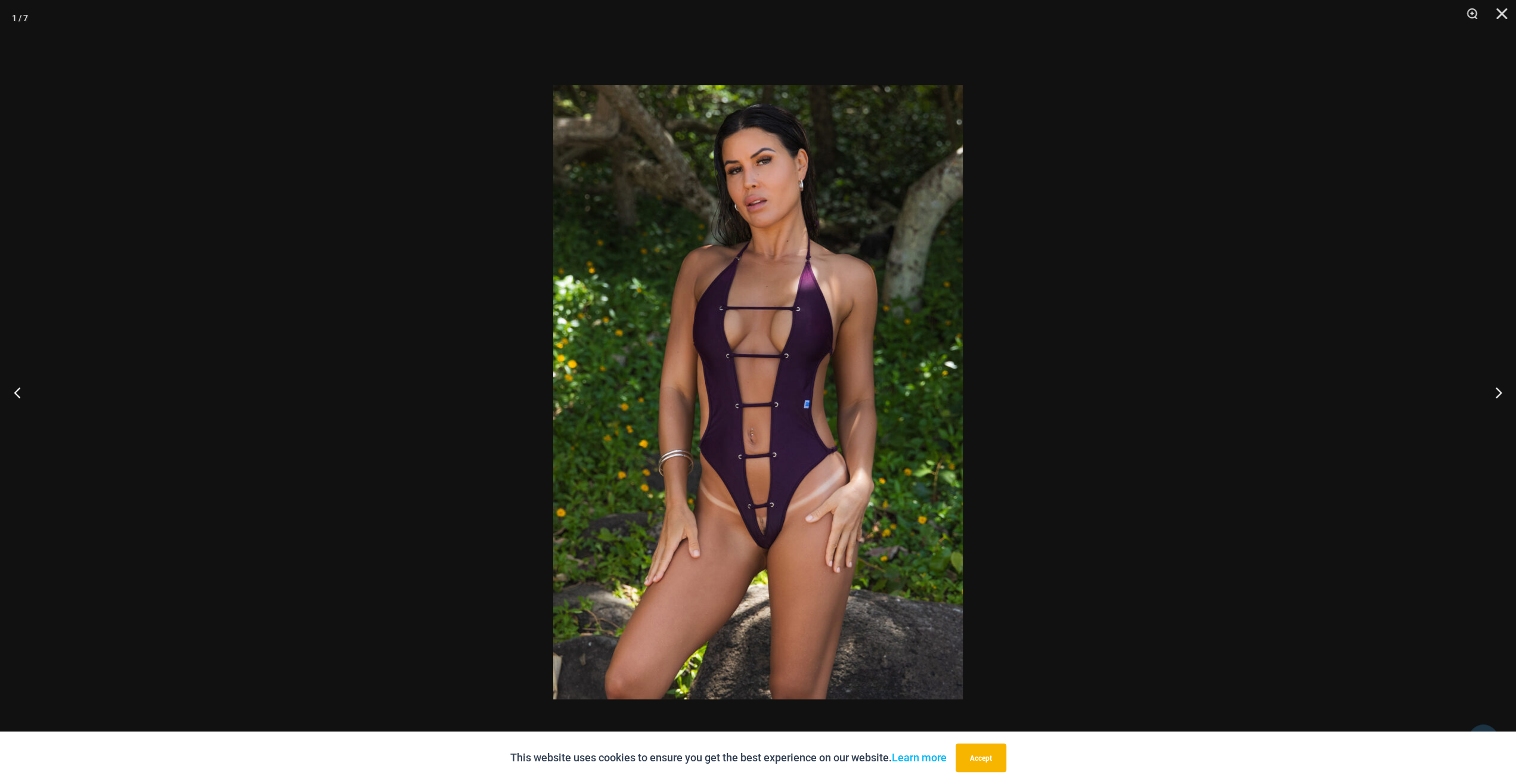
click at [675, 420] on img at bounding box center [758, 392] width 409 height 614
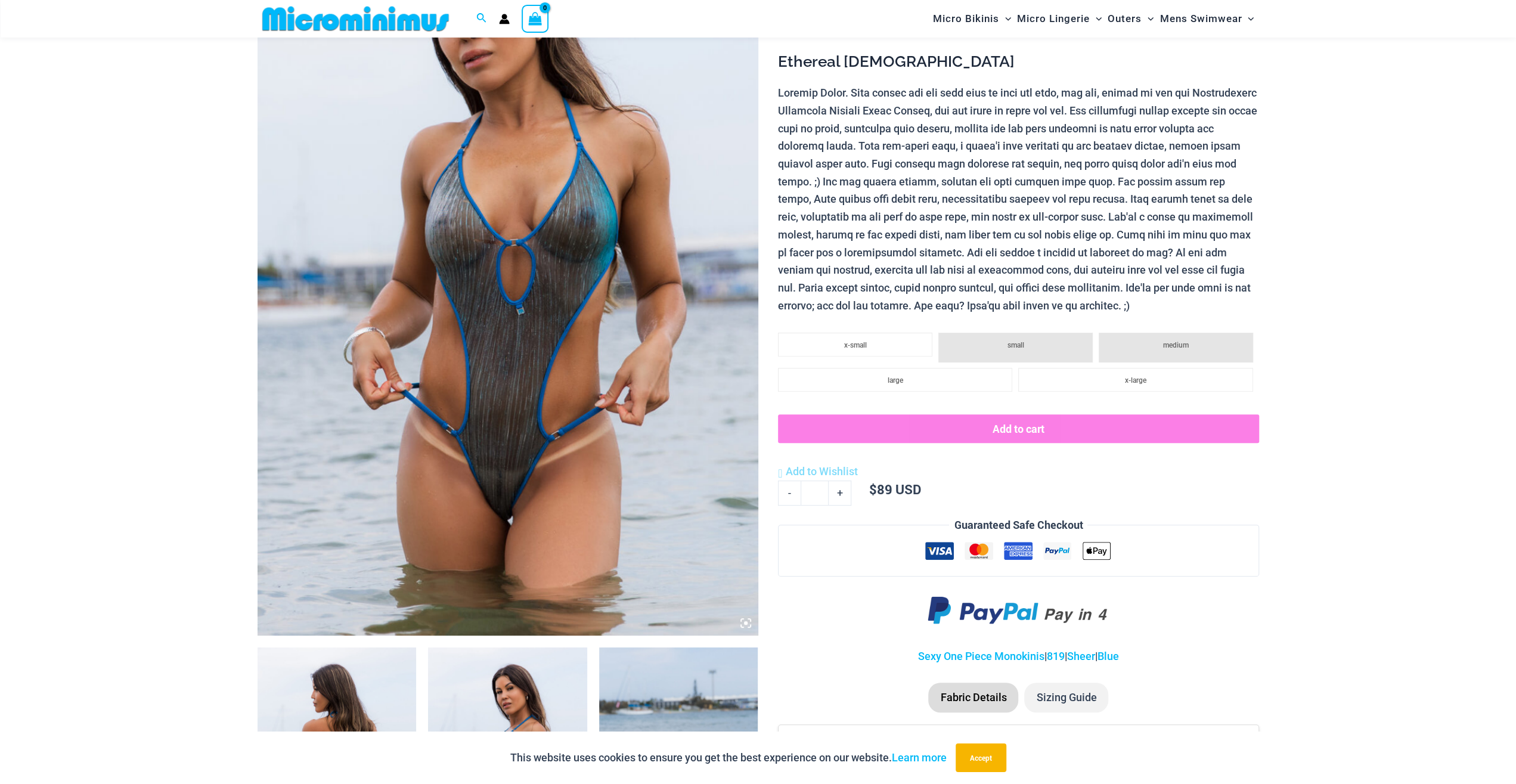
scroll to position [299, 0]
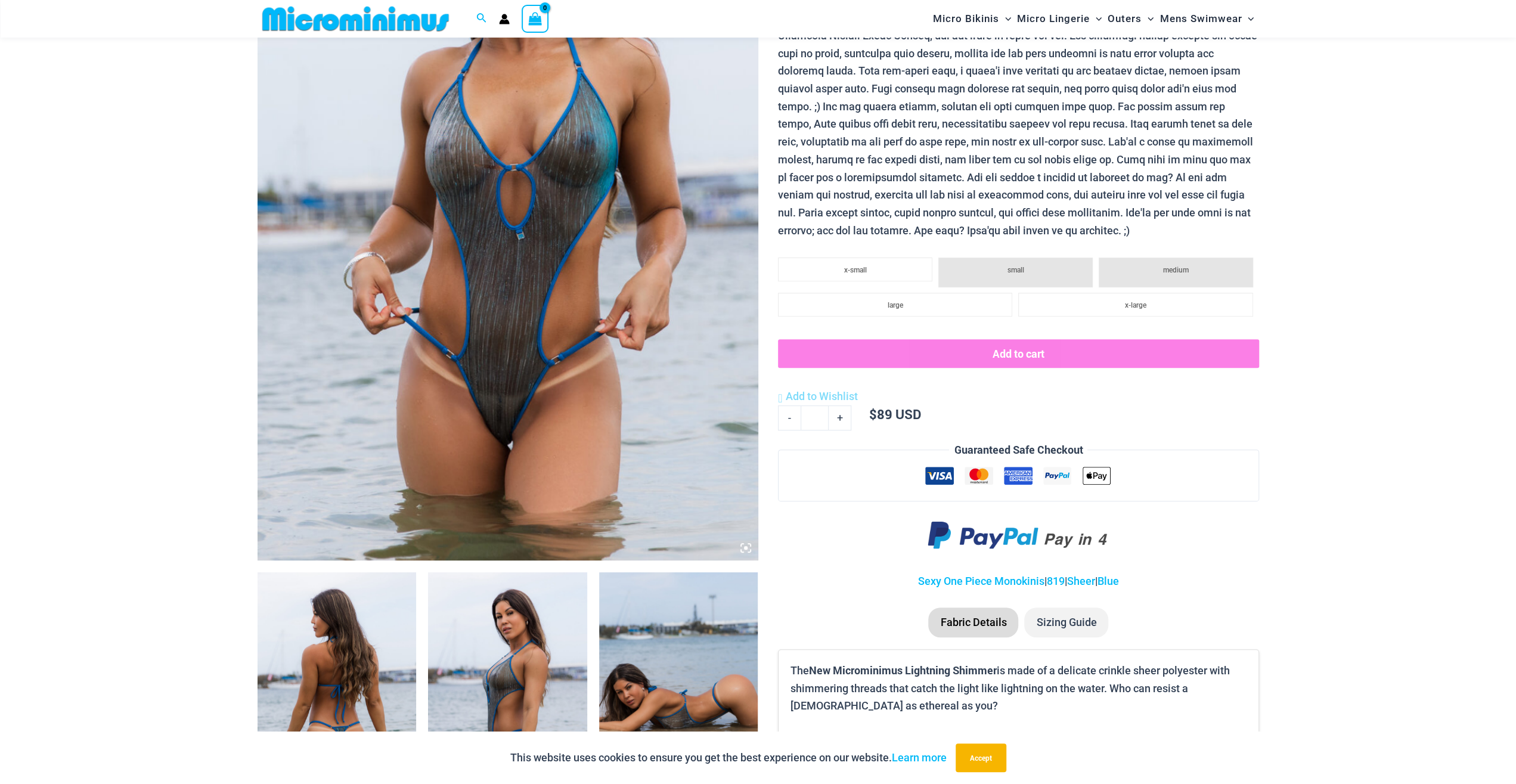
click at [519, 434] on img at bounding box center [508, 185] width 501 height 751
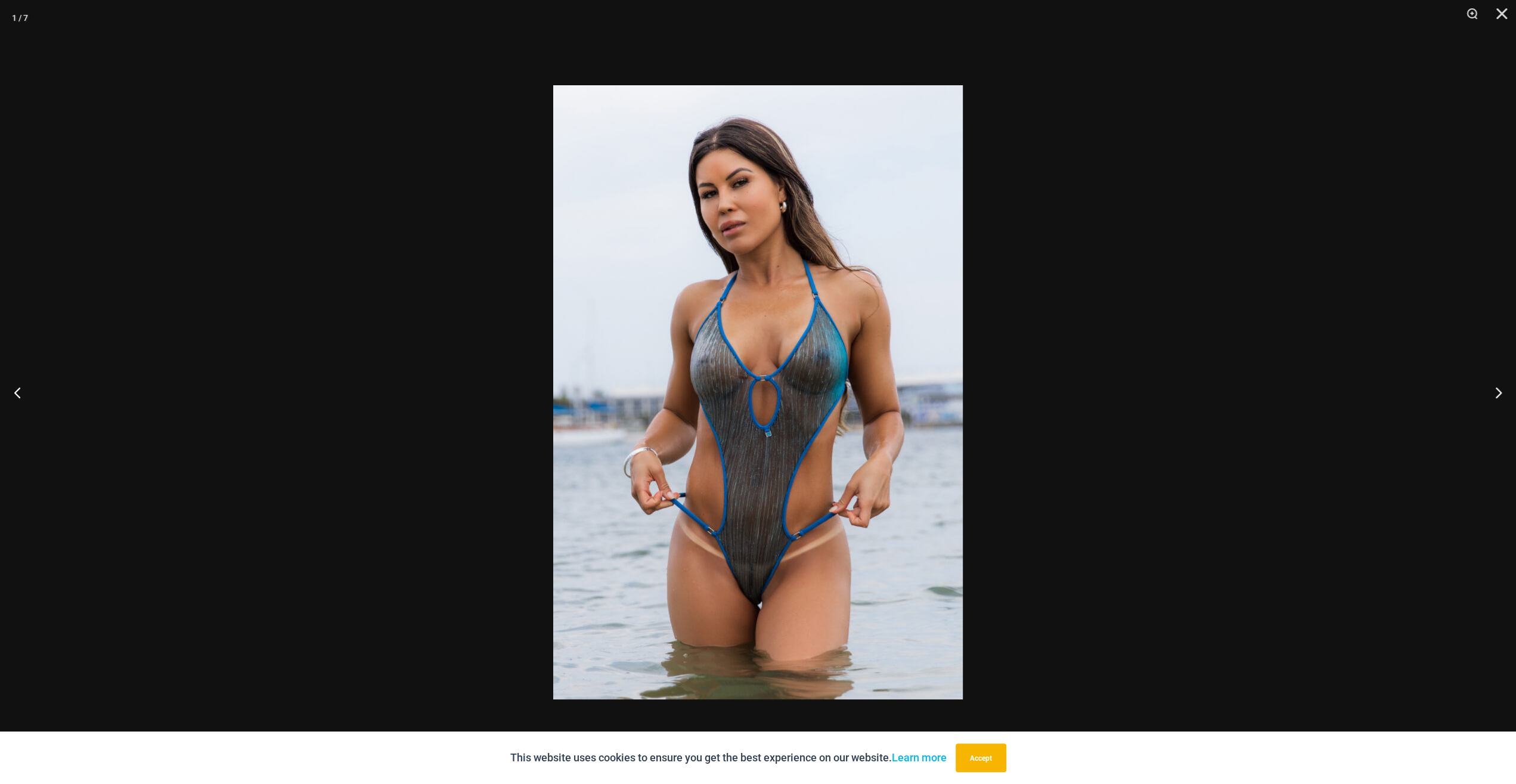
click at [450, 419] on div at bounding box center [758, 392] width 1516 height 784
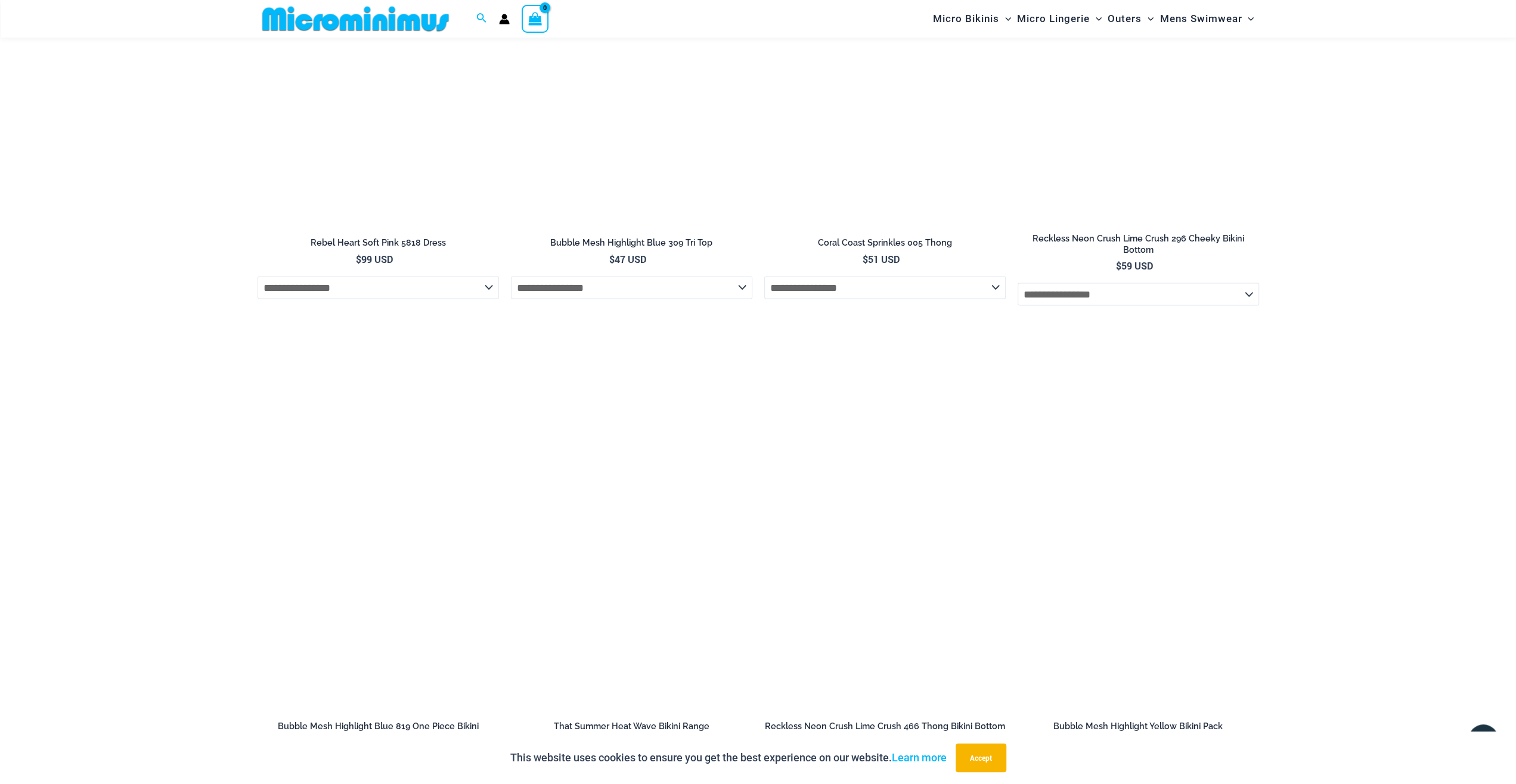
scroll to position [2654, 0]
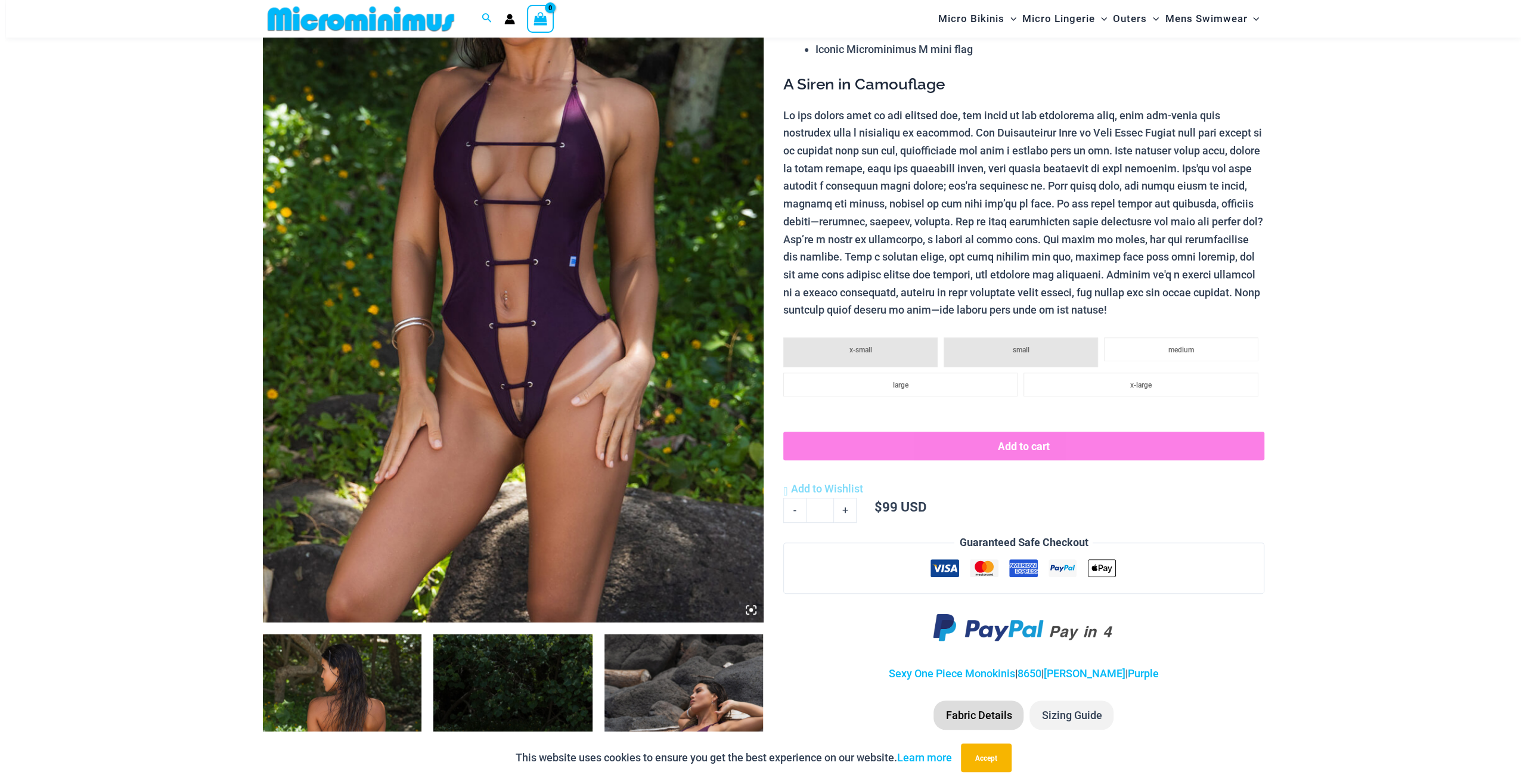
scroll to position [227, 0]
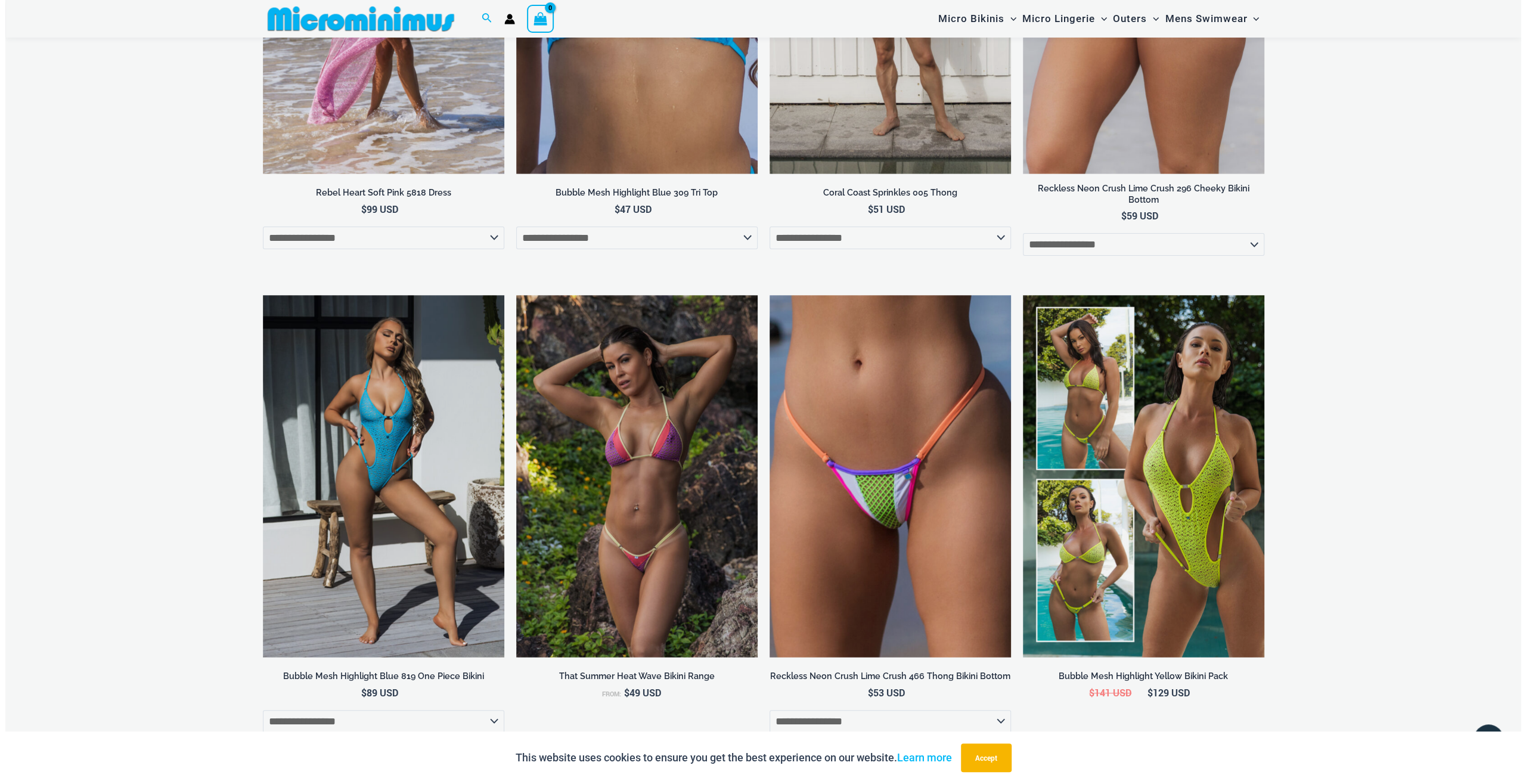
scroll to position [2554, 0]
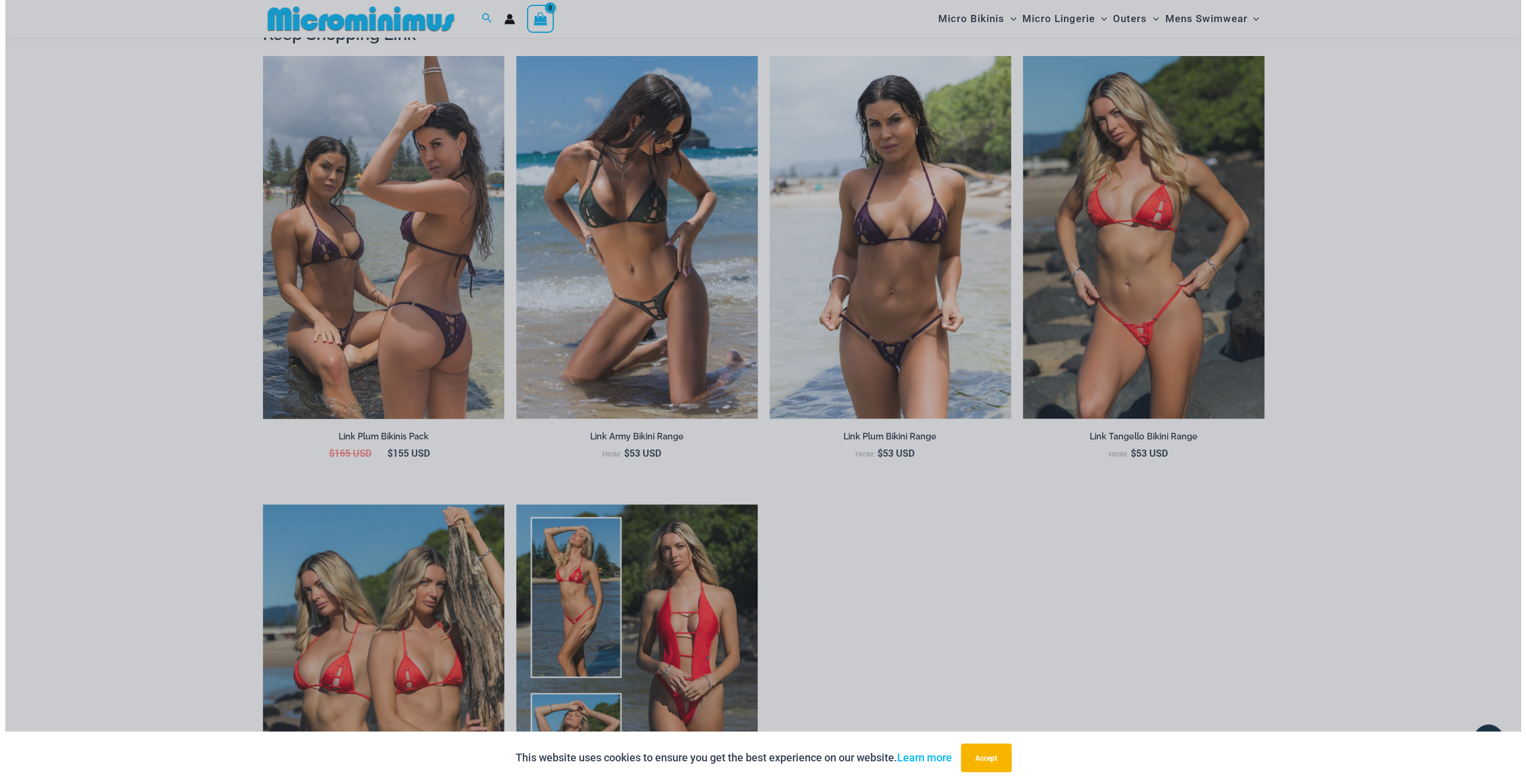
scroll to position [1344, 0]
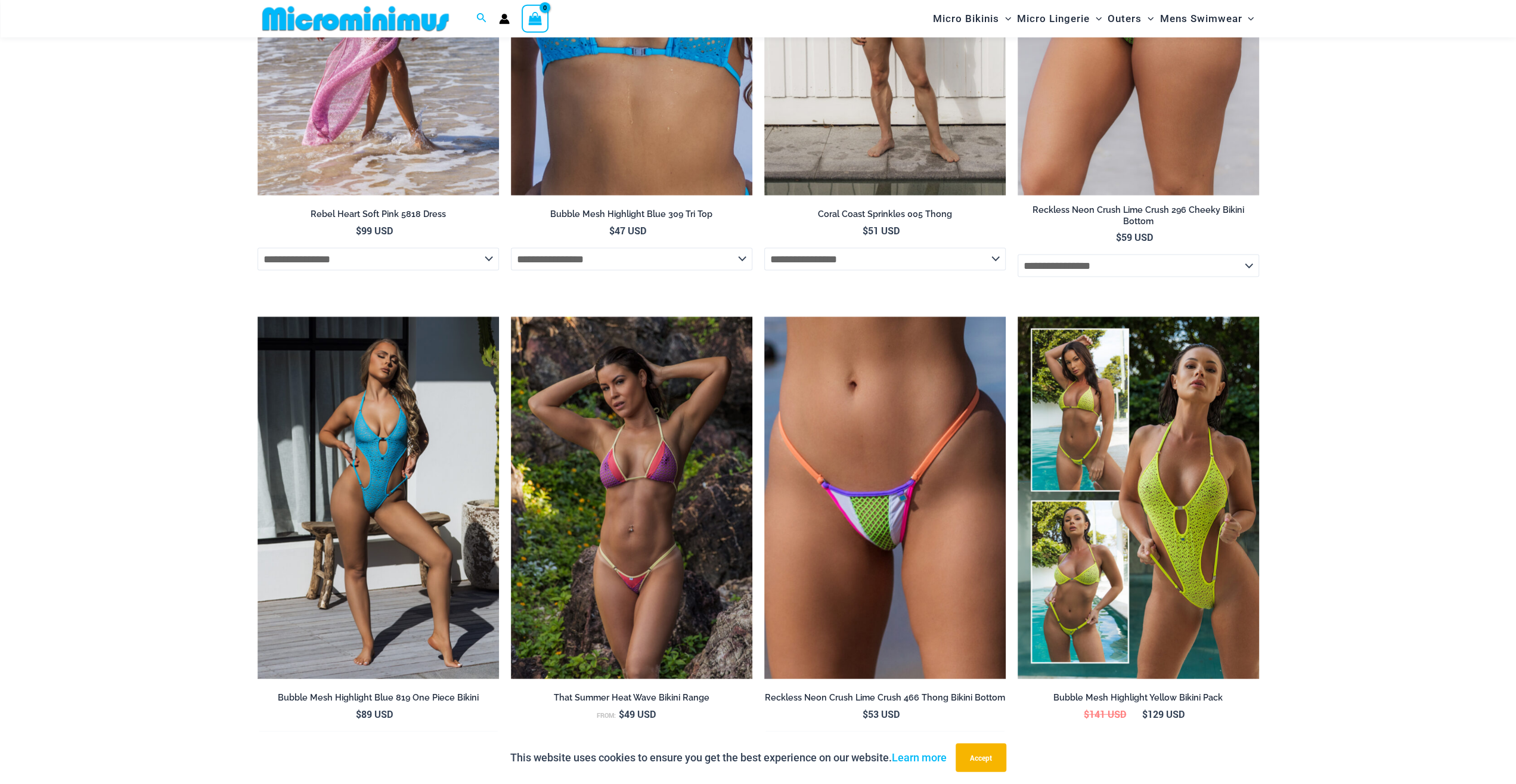
scroll to position [2541, 0]
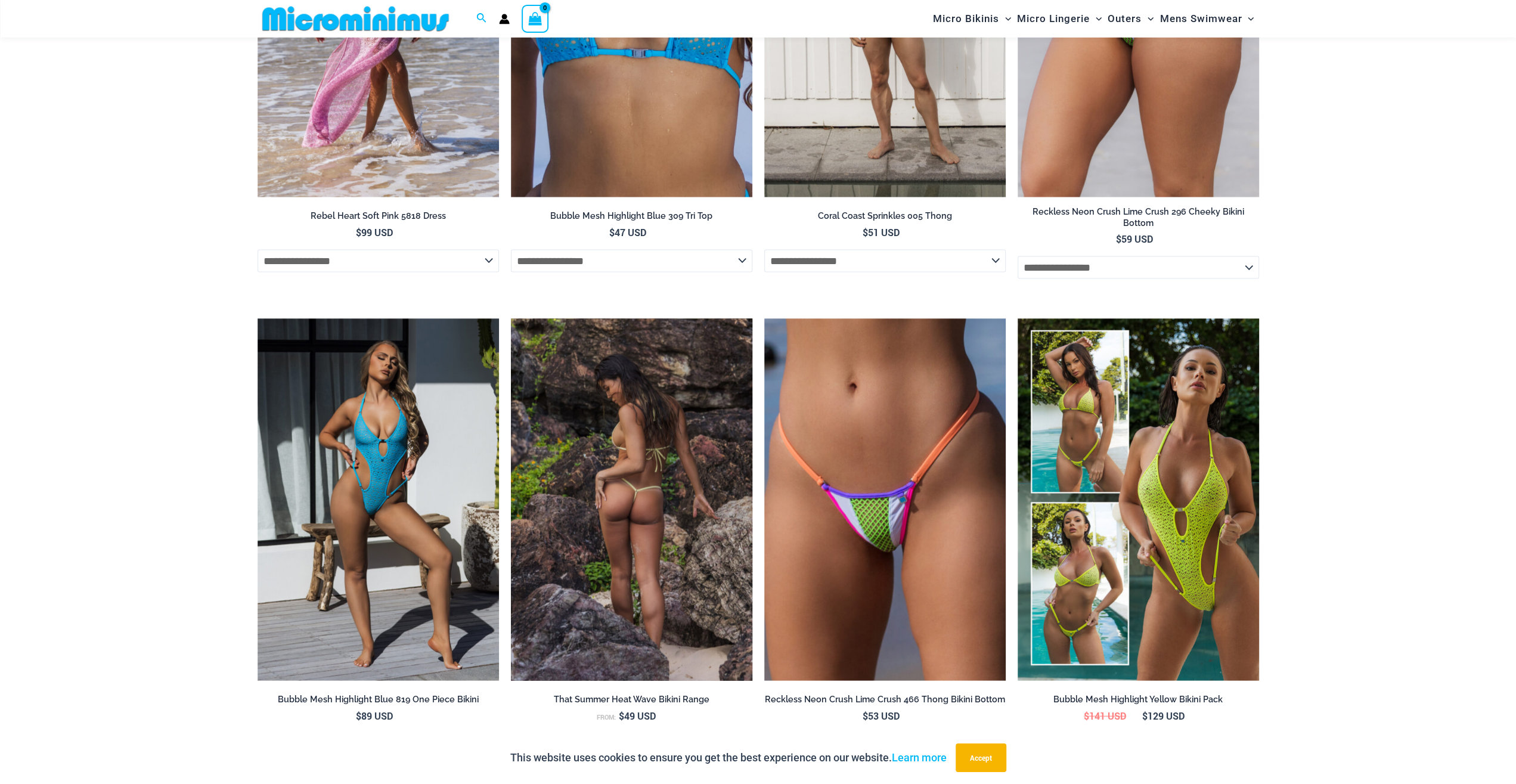
click at [649, 451] on img at bounding box center [632, 500] width 241 height 363
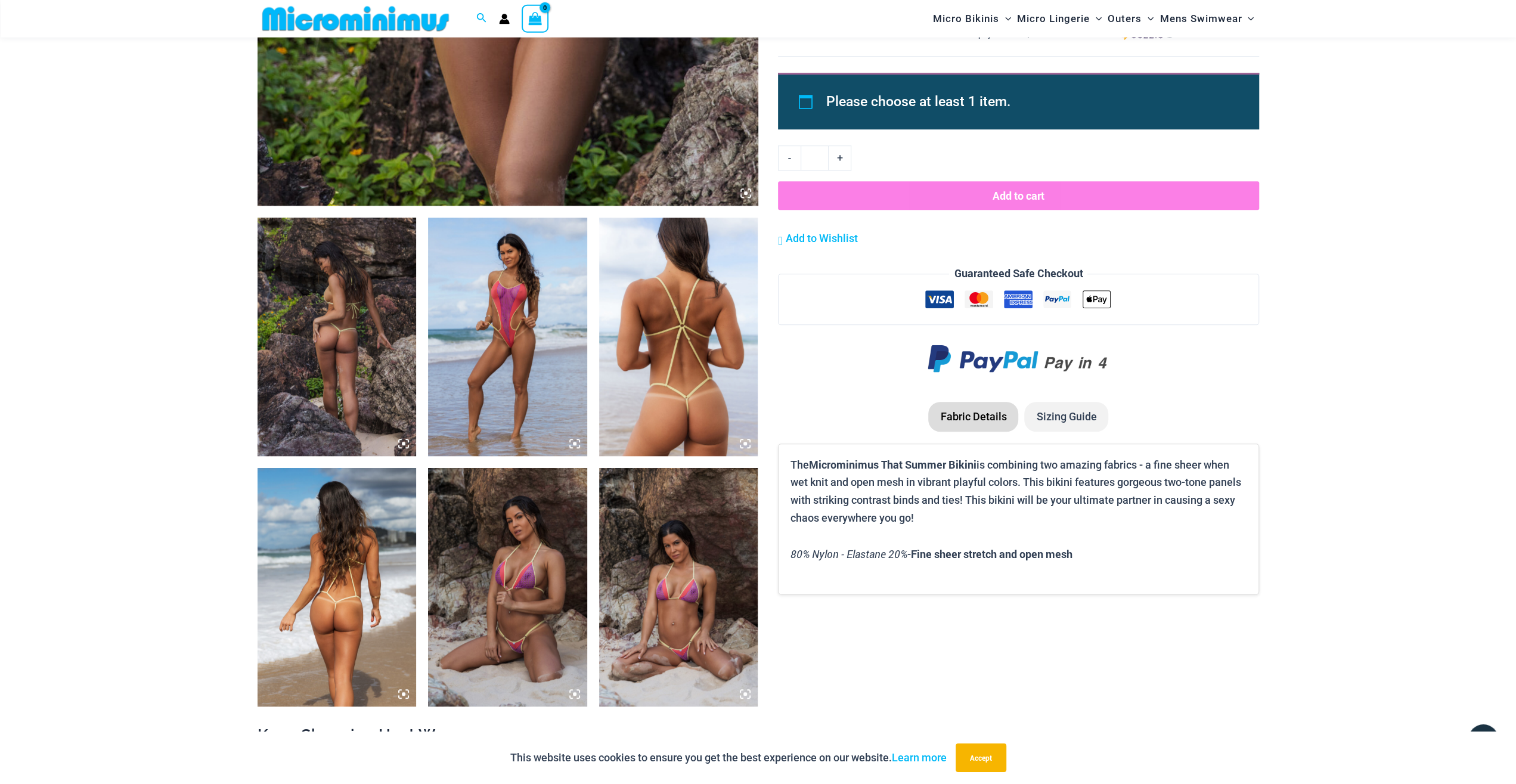
scroll to position [672, 0]
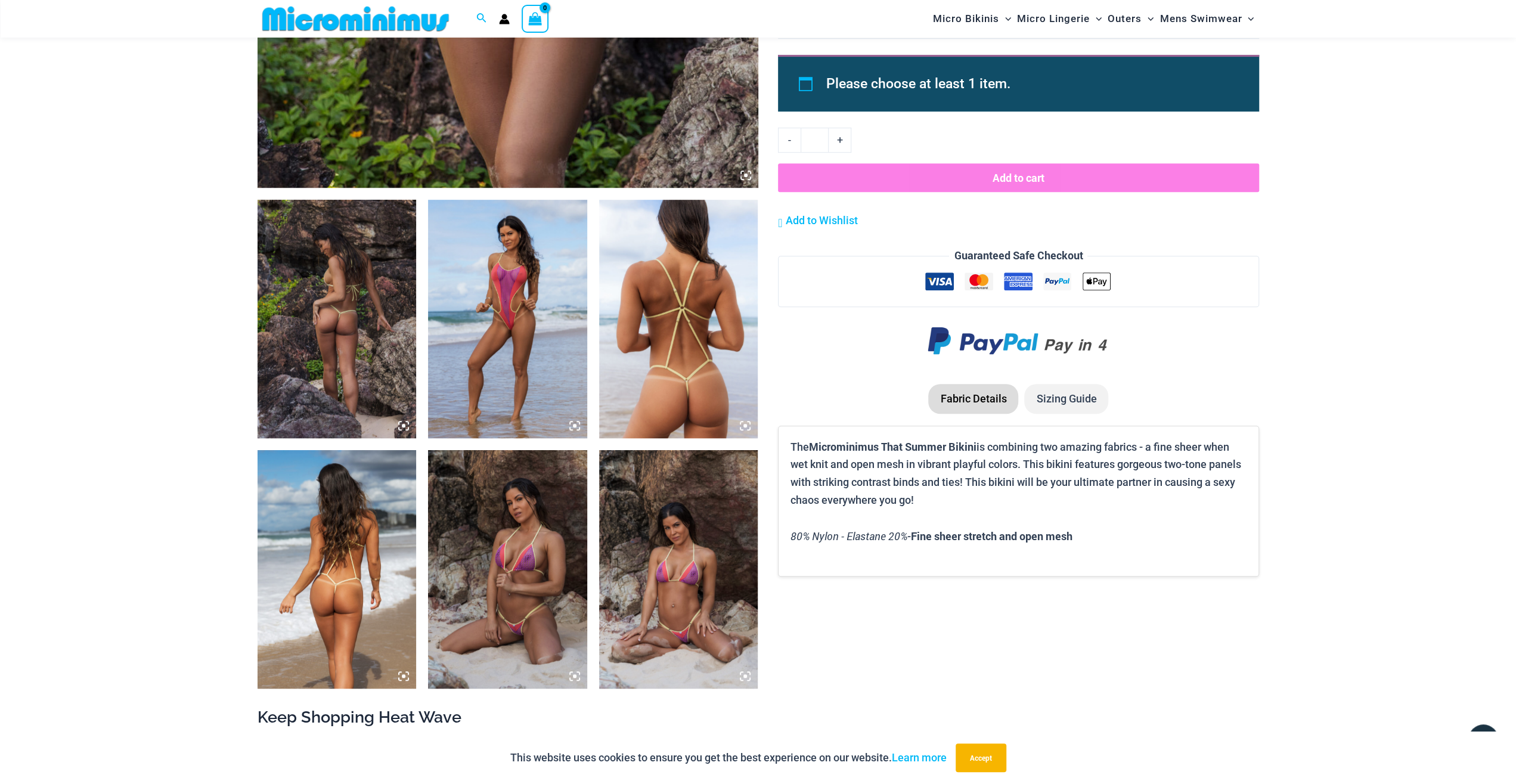
click at [658, 405] on img at bounding box center [679, 319] width 159 height 238
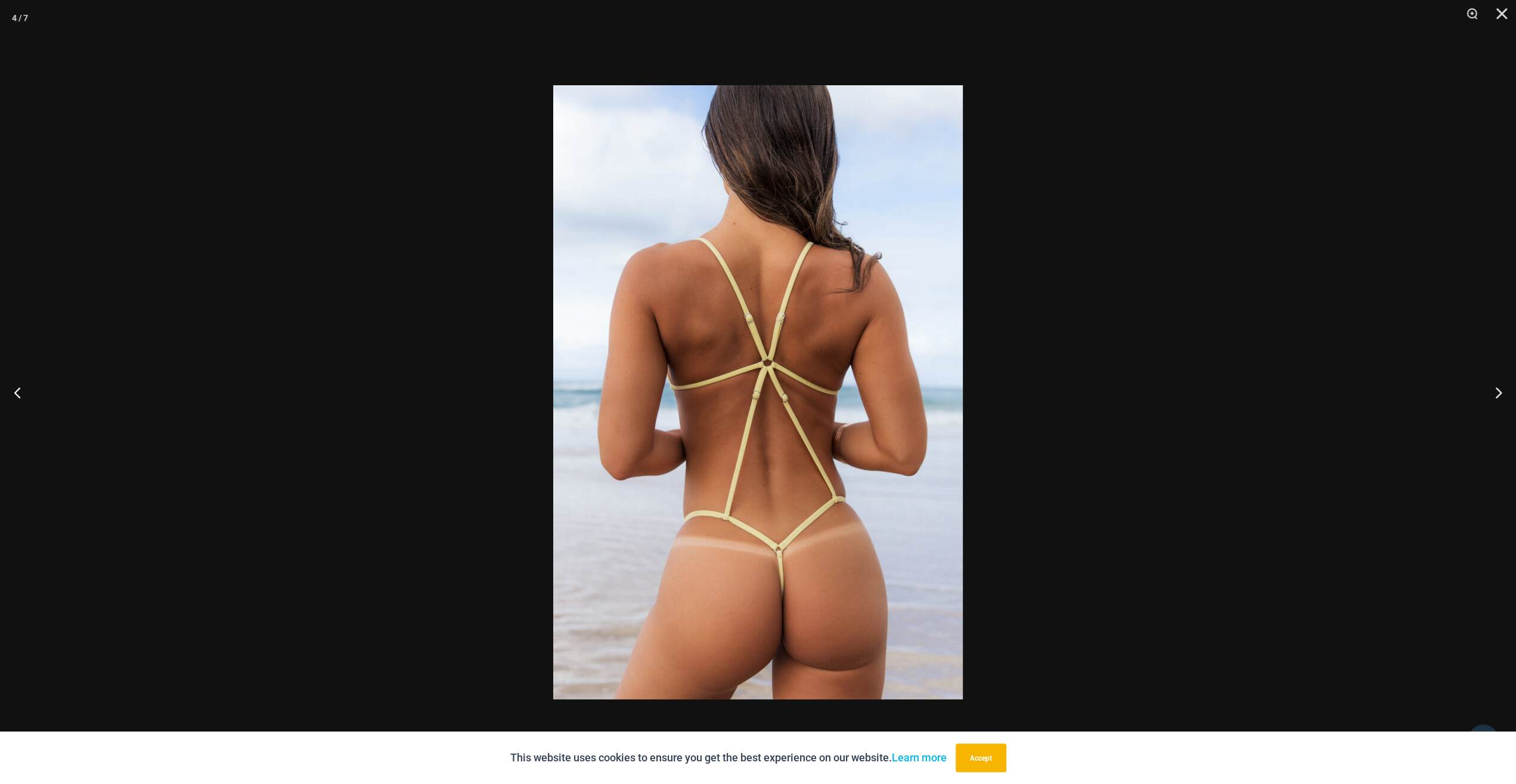
click at [1249, 398] on div at bounding box center [758, 392] width 1516 height 784
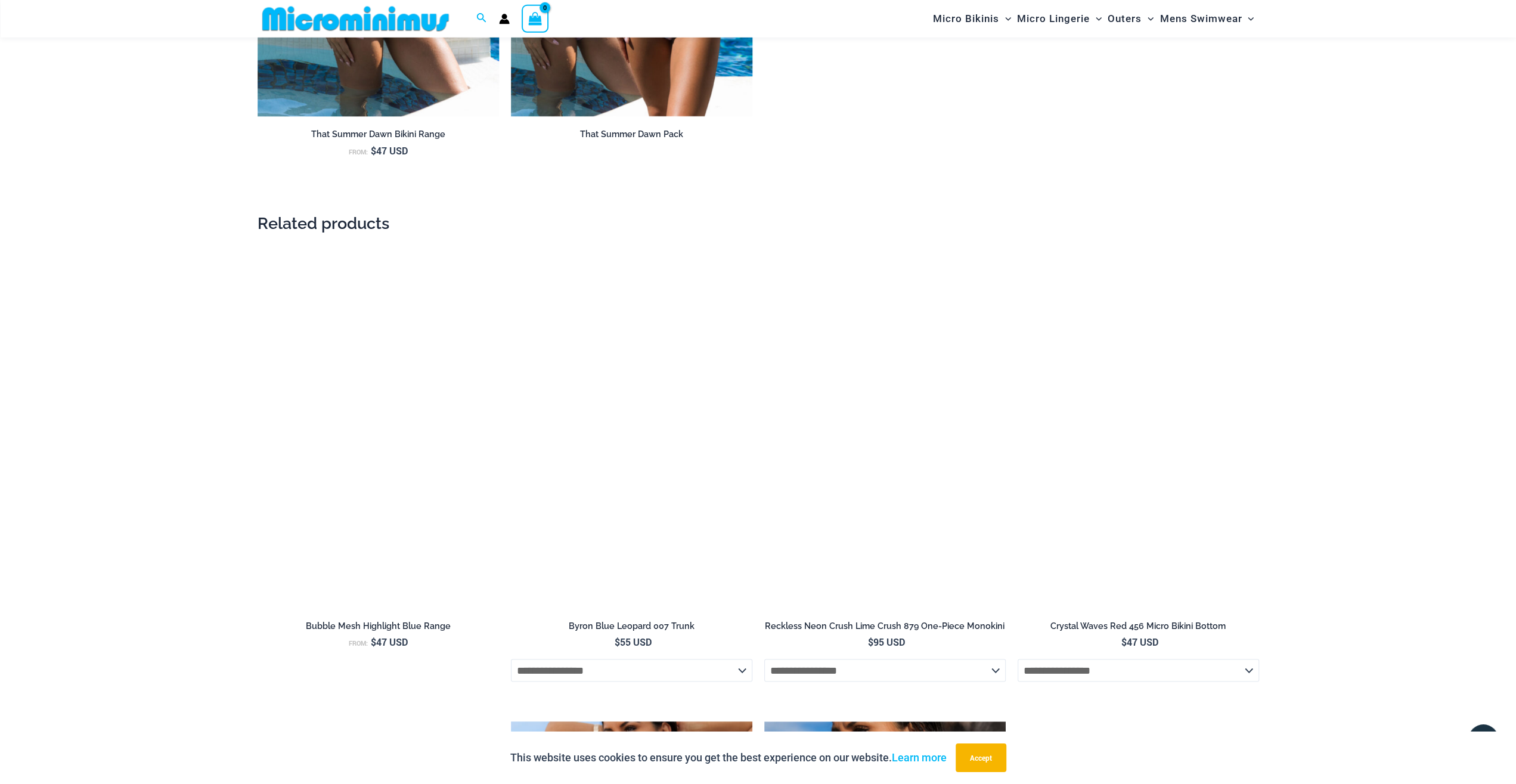
scroll to position [1663, 0]
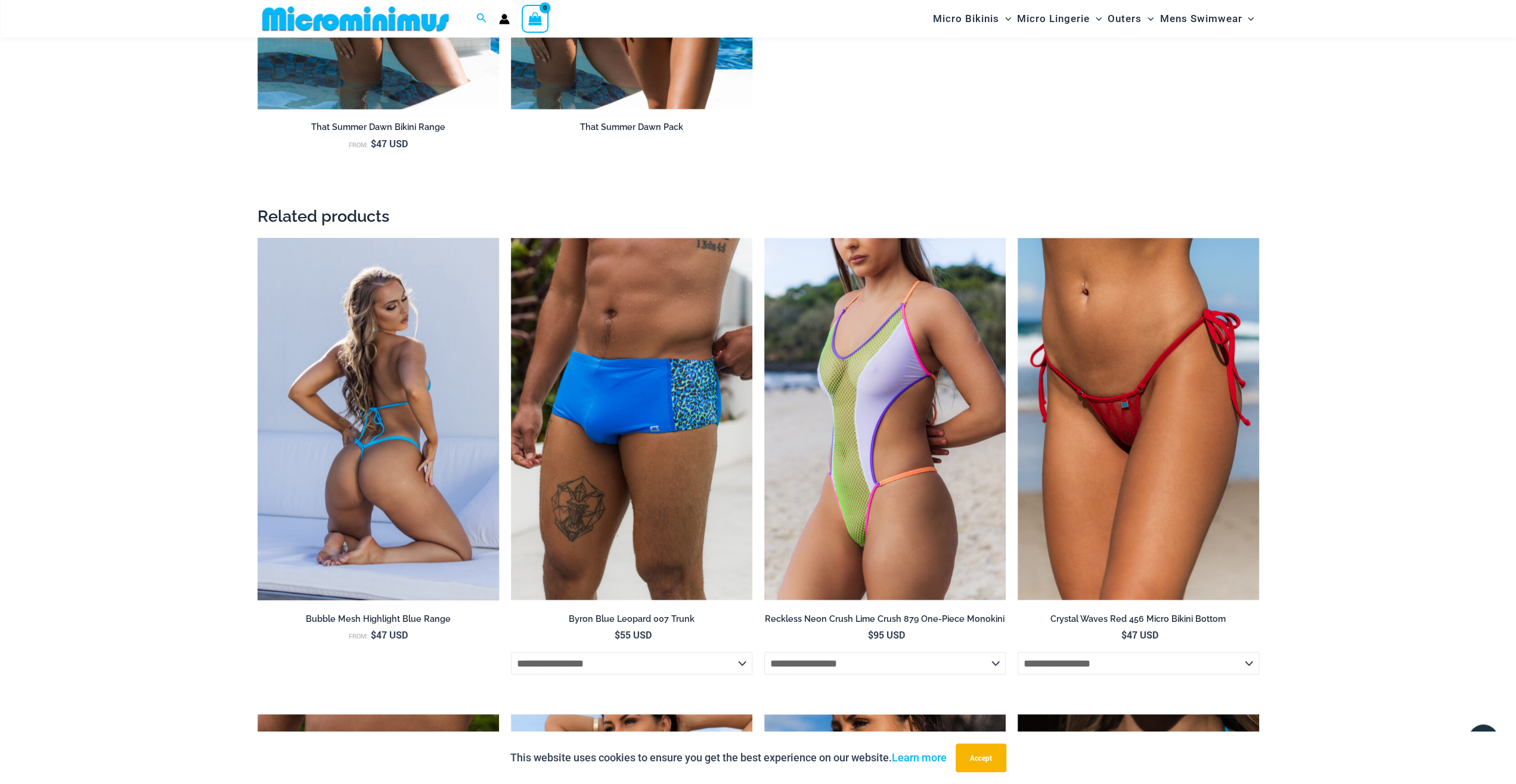
click at [399, 466] on img at bounding box center [378, 418] width 241 height 363
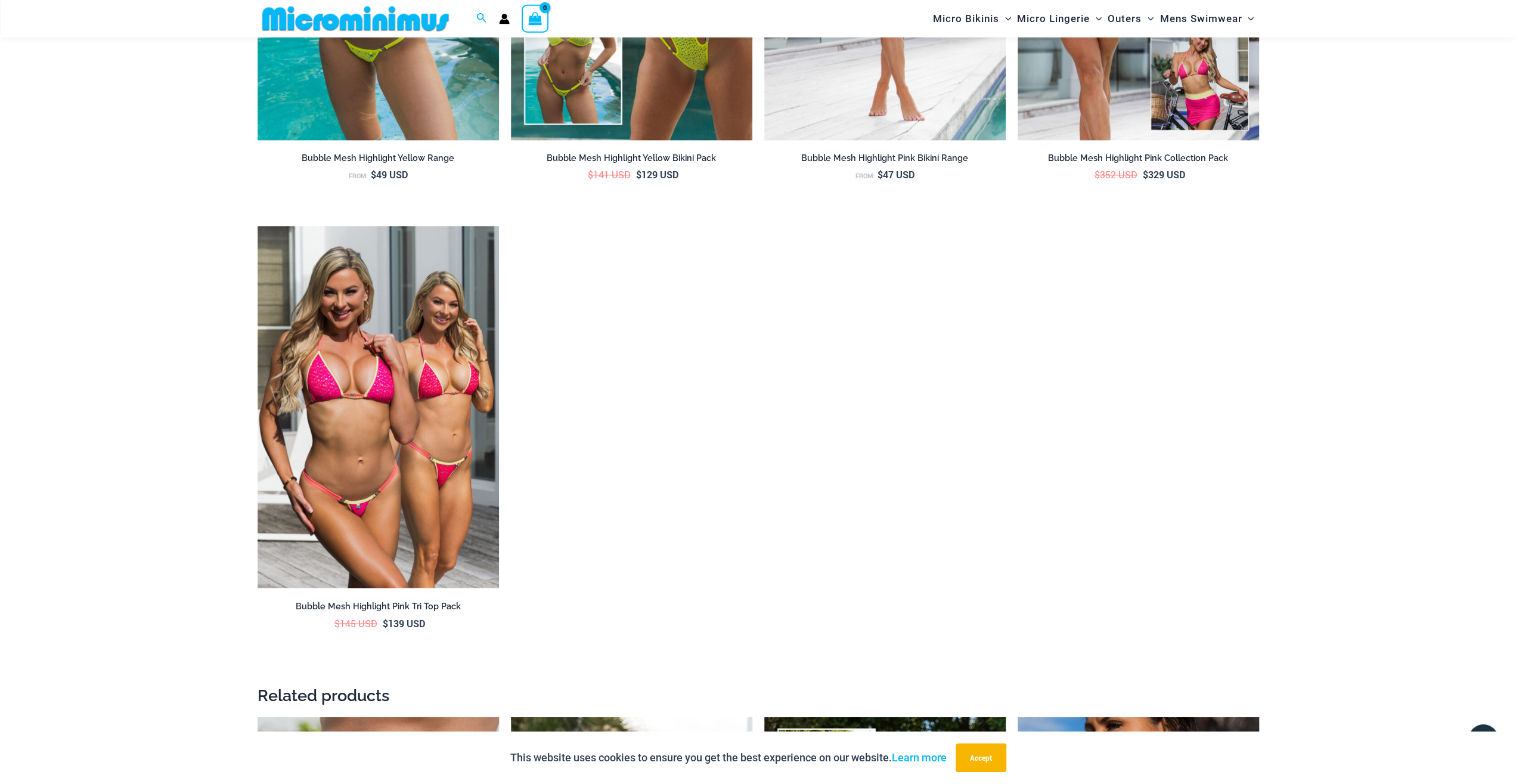
scroll to position [1663, 0]
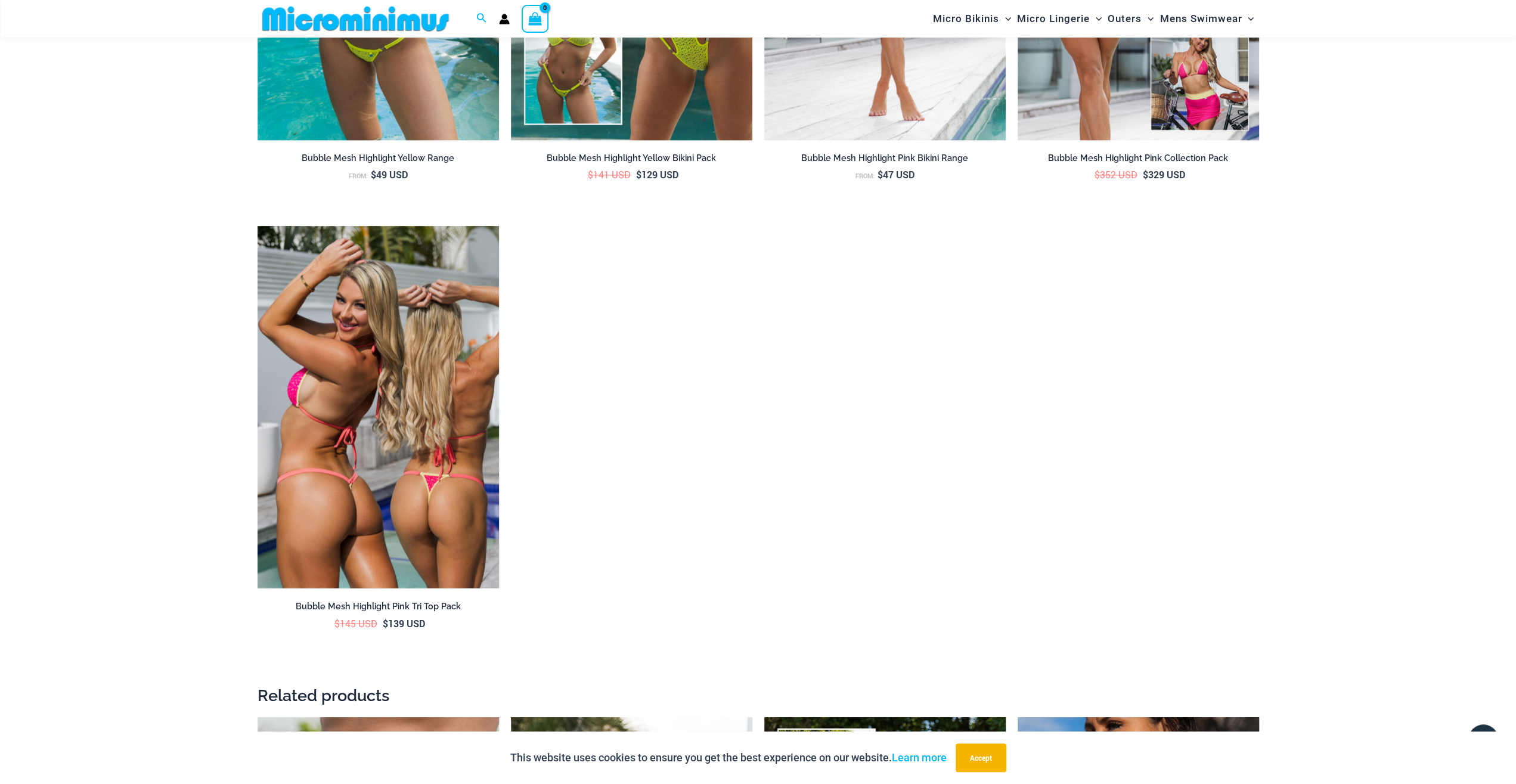
click at [386, 457] on img at bounding box center [378, 407] width 241 height 363
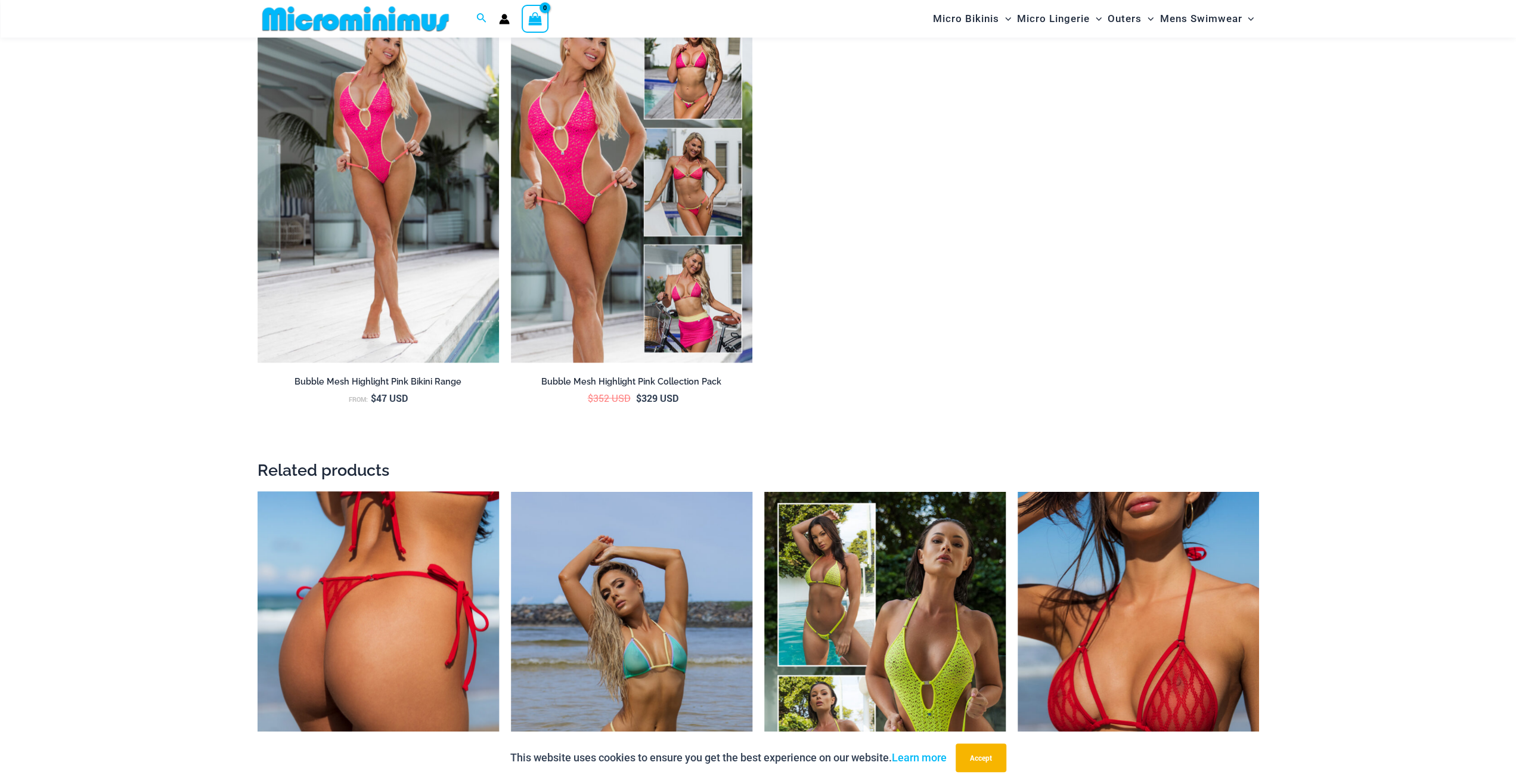
scroll to position [2283, 0]
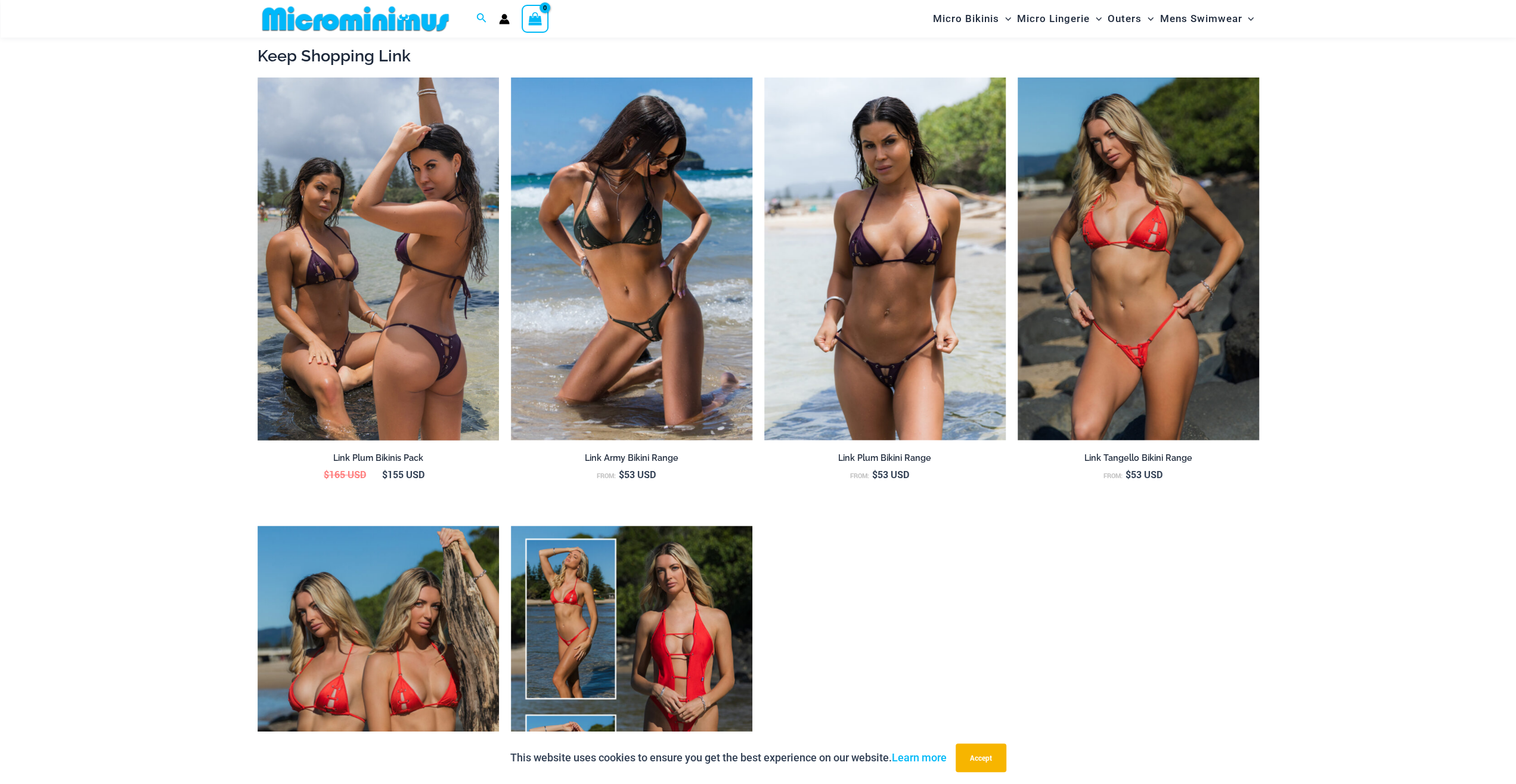
scroll to position [1332, 0]
